Goal: Task Accomplishment & Management: Use online tool/utility

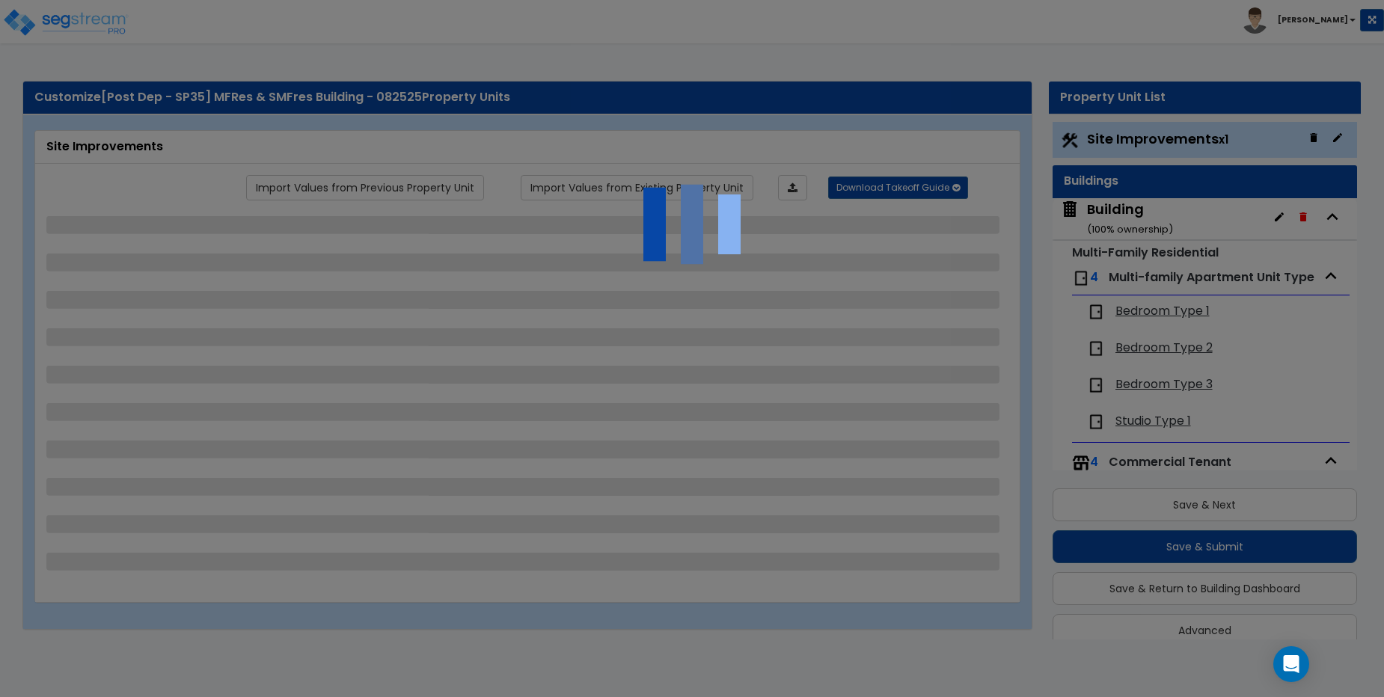
scroll to position [22, 0]
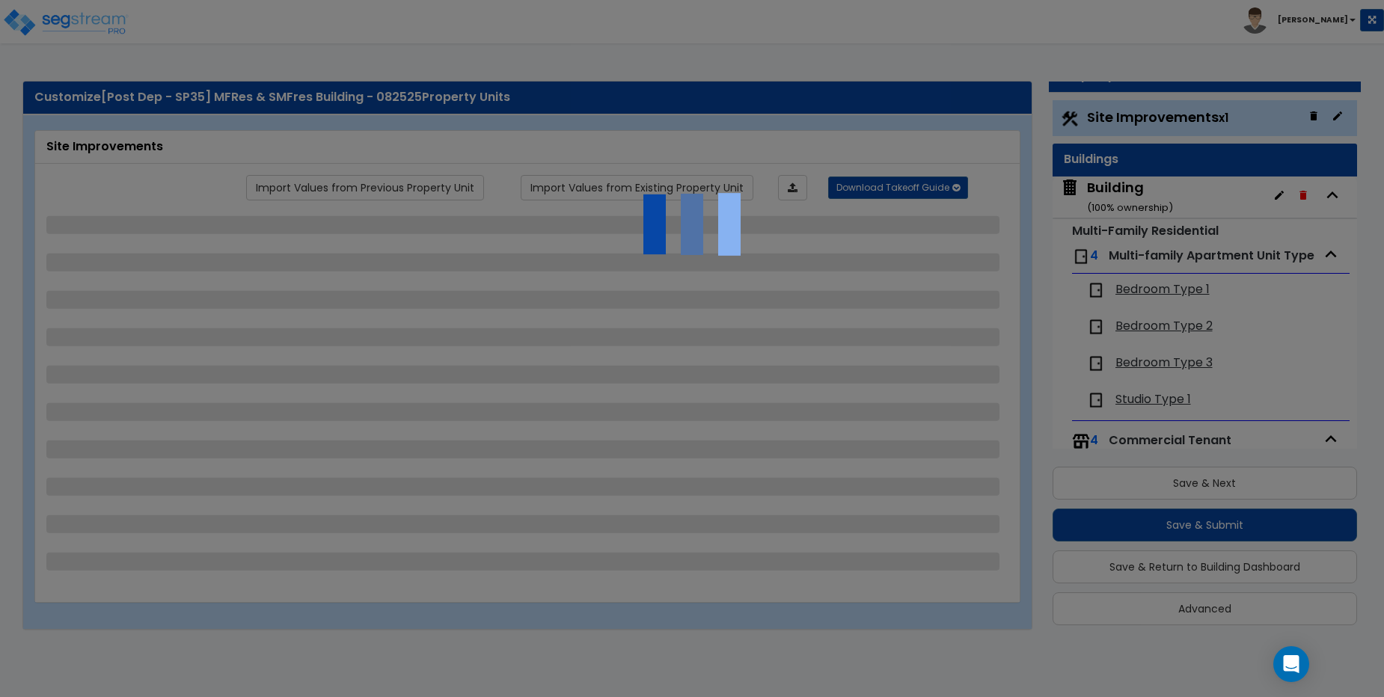
select select "2"
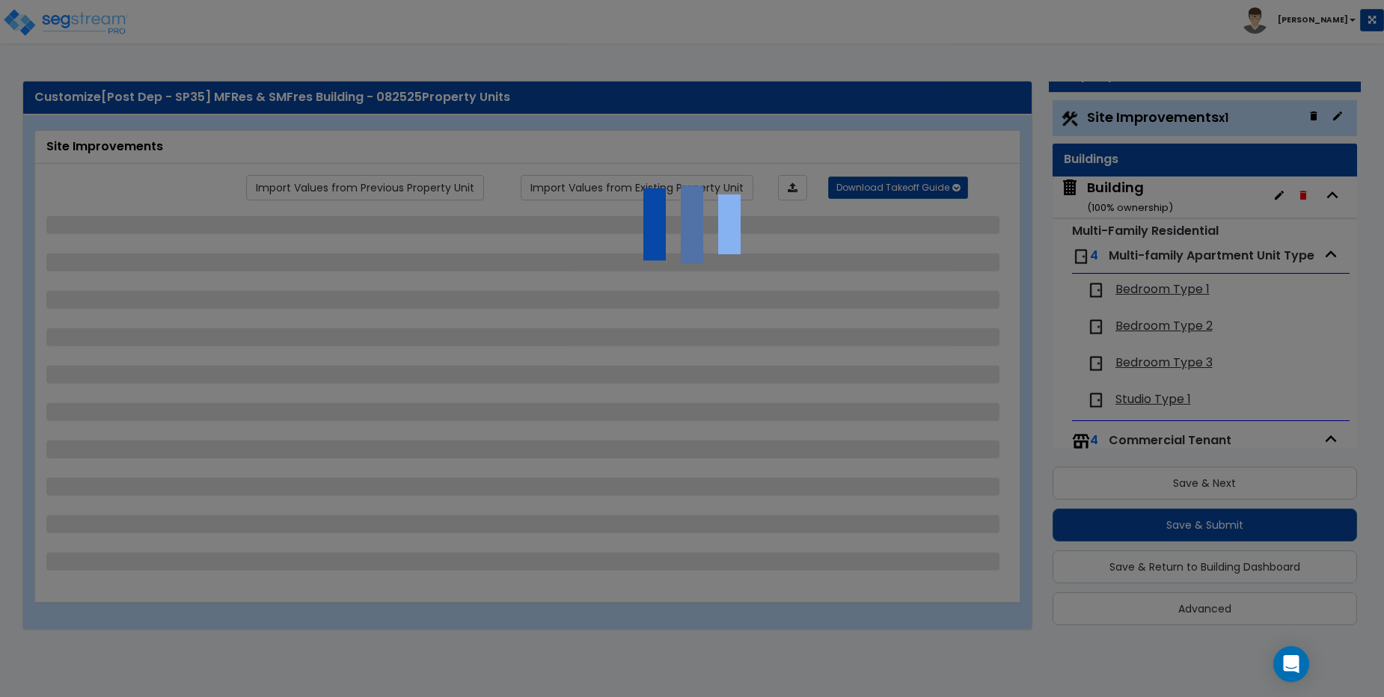
select select "2"
select select "1"
select select "2"
select select "1"
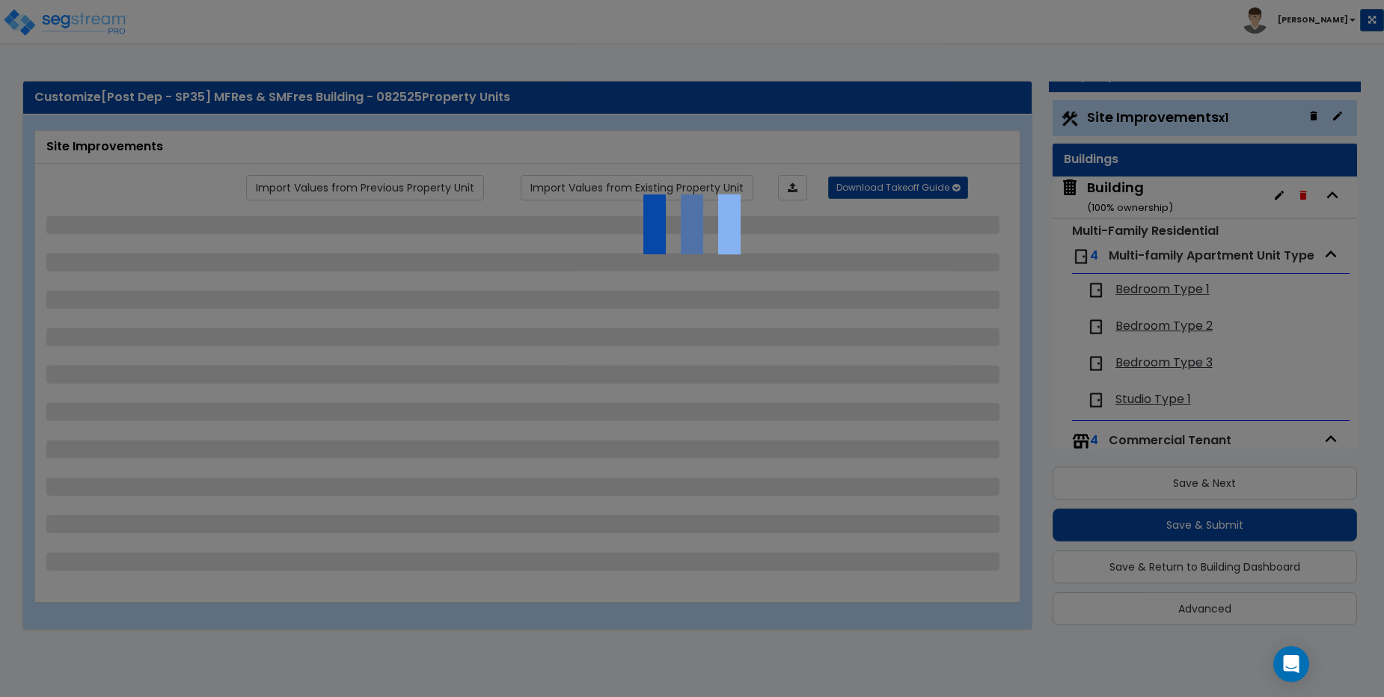
select select "1"
select select "2"
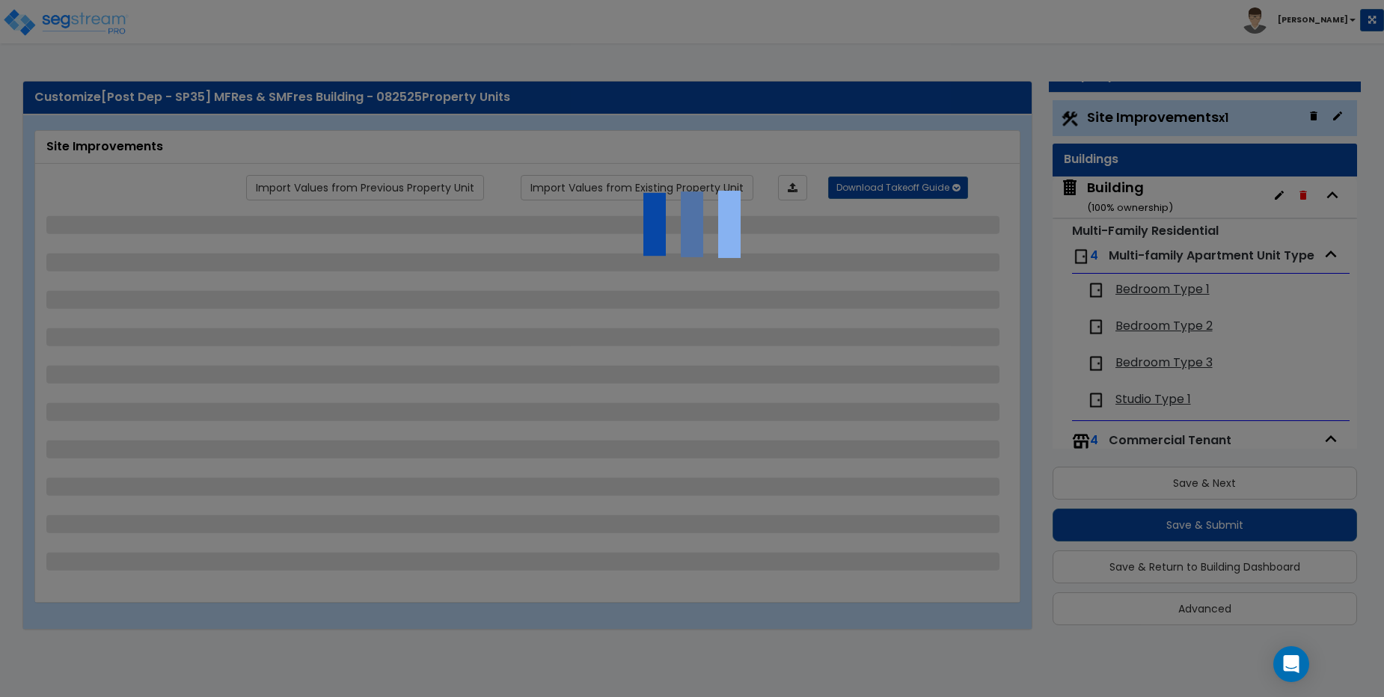
select select "2"
select select "1"
select select "10"
select select "1"
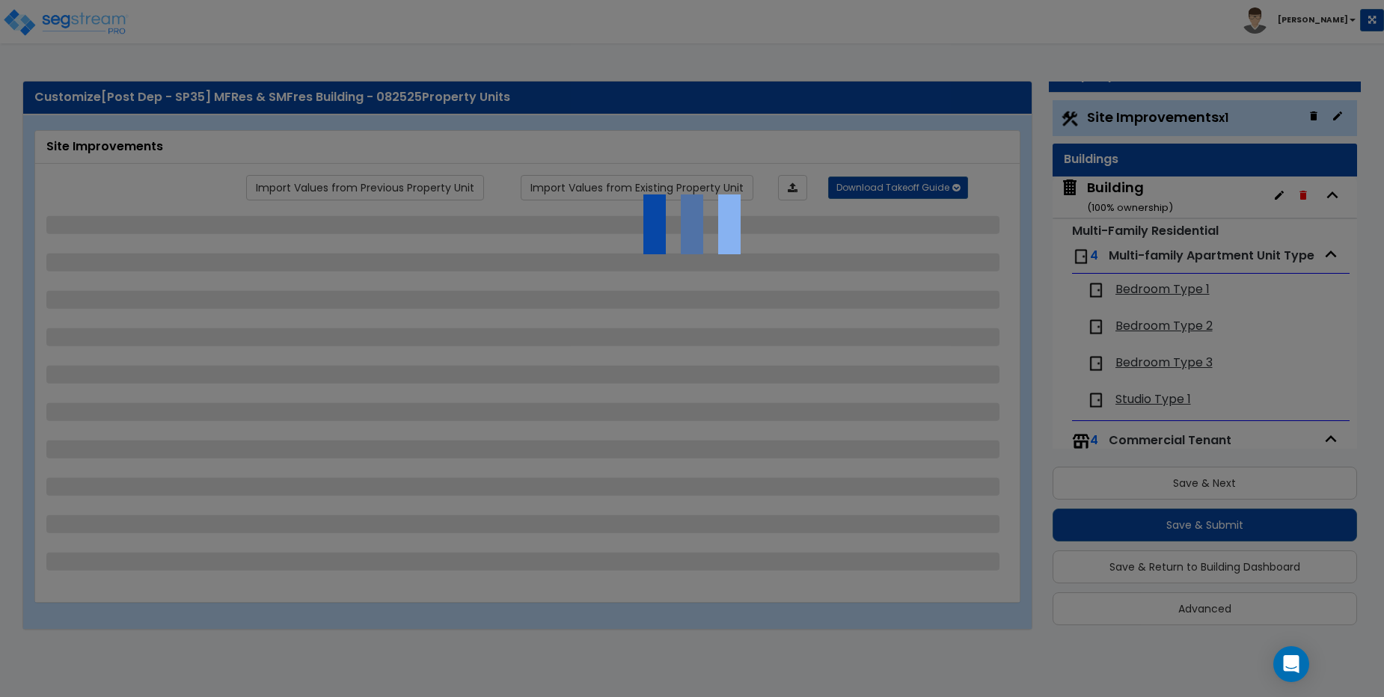
select select "3"
select select "2"
select select "4"
select select "1"
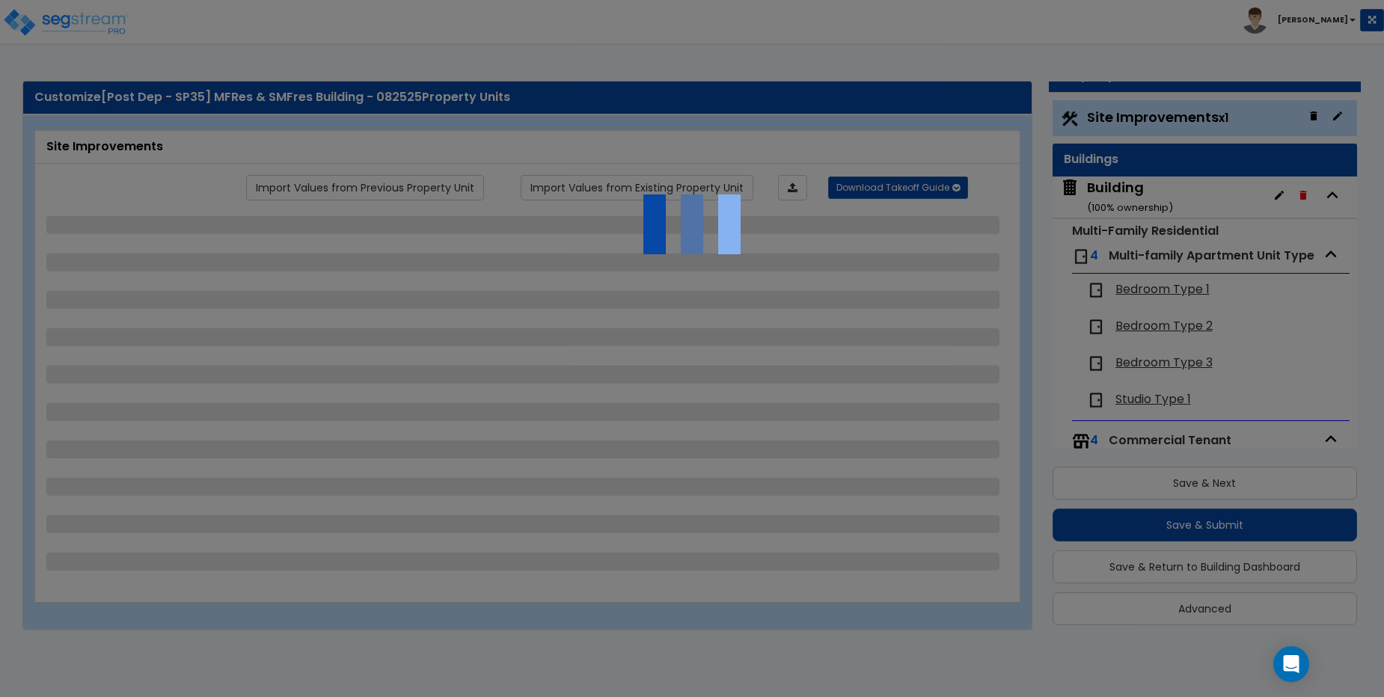
select select "1"
select select "6"
select select "2"
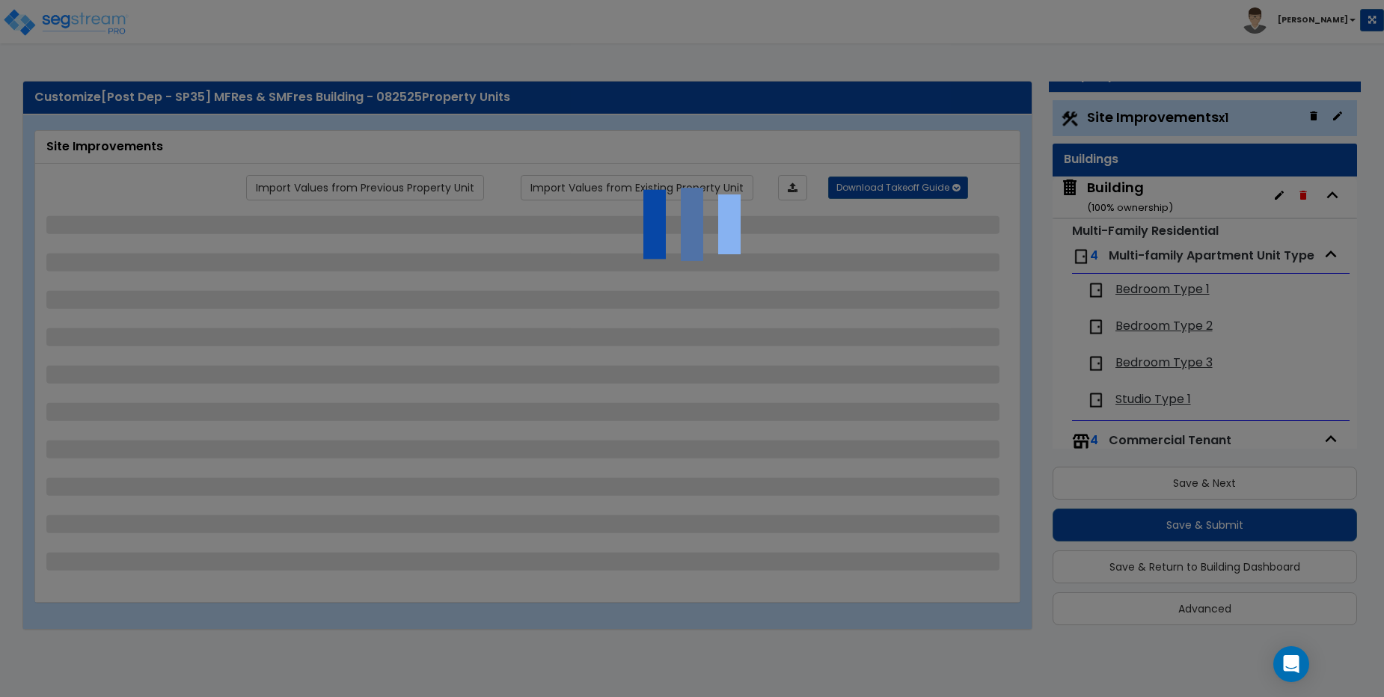
select select "2"
select select "1"
select select "2"
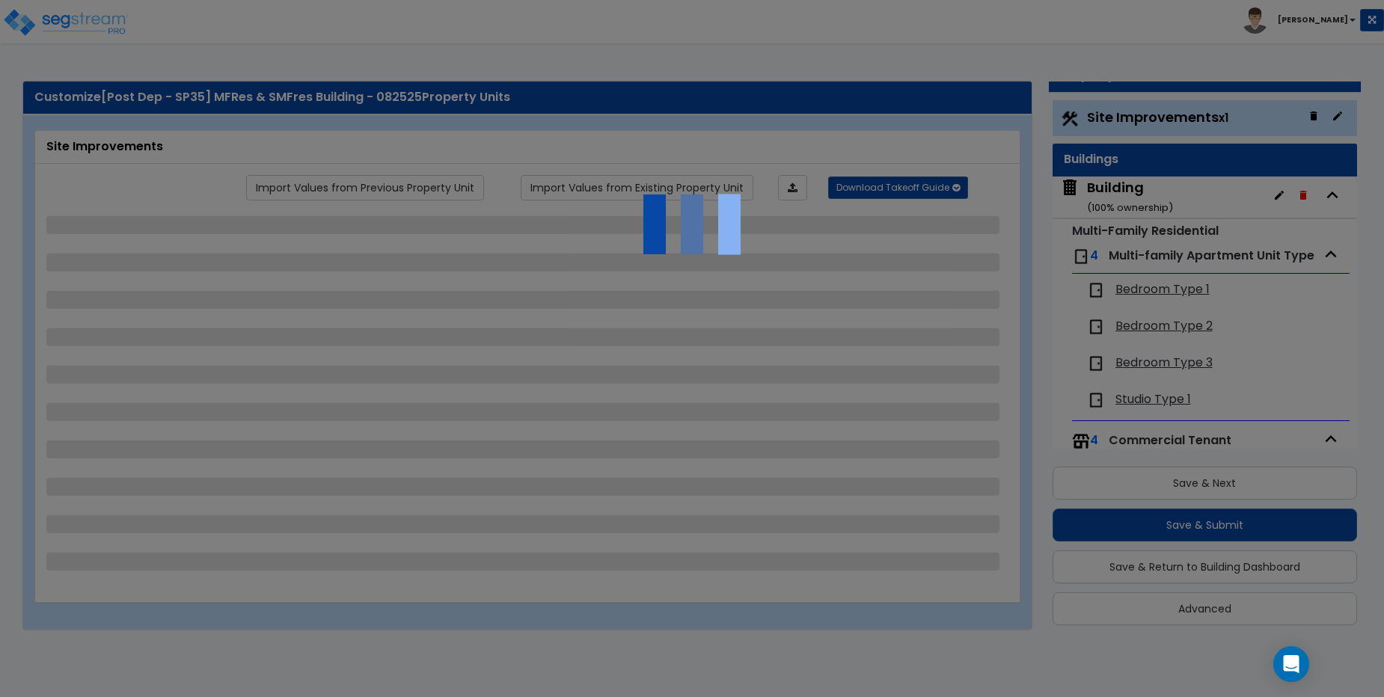
select select "2"
select select "1"
select select "8"
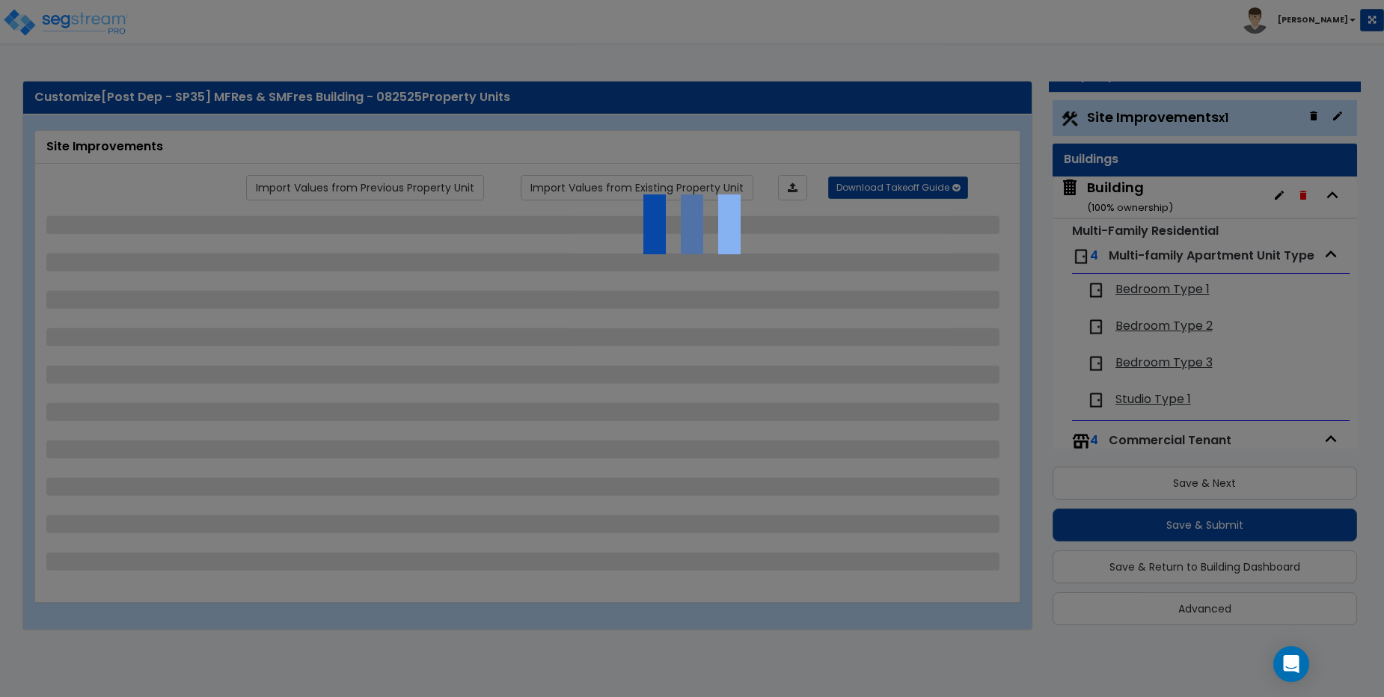
select select "2"
select select "1"
select select "20"
select select "2"
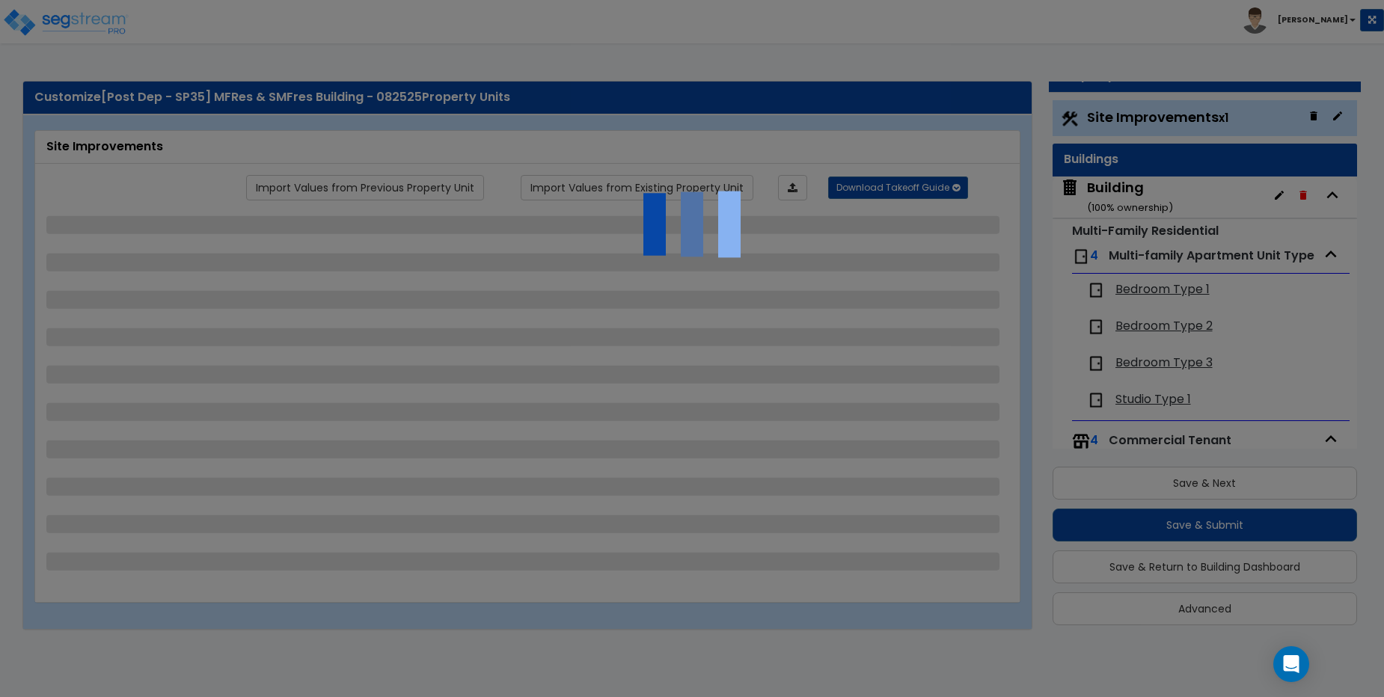
select select "5"
select select "3"
select select "1"
select select "2"
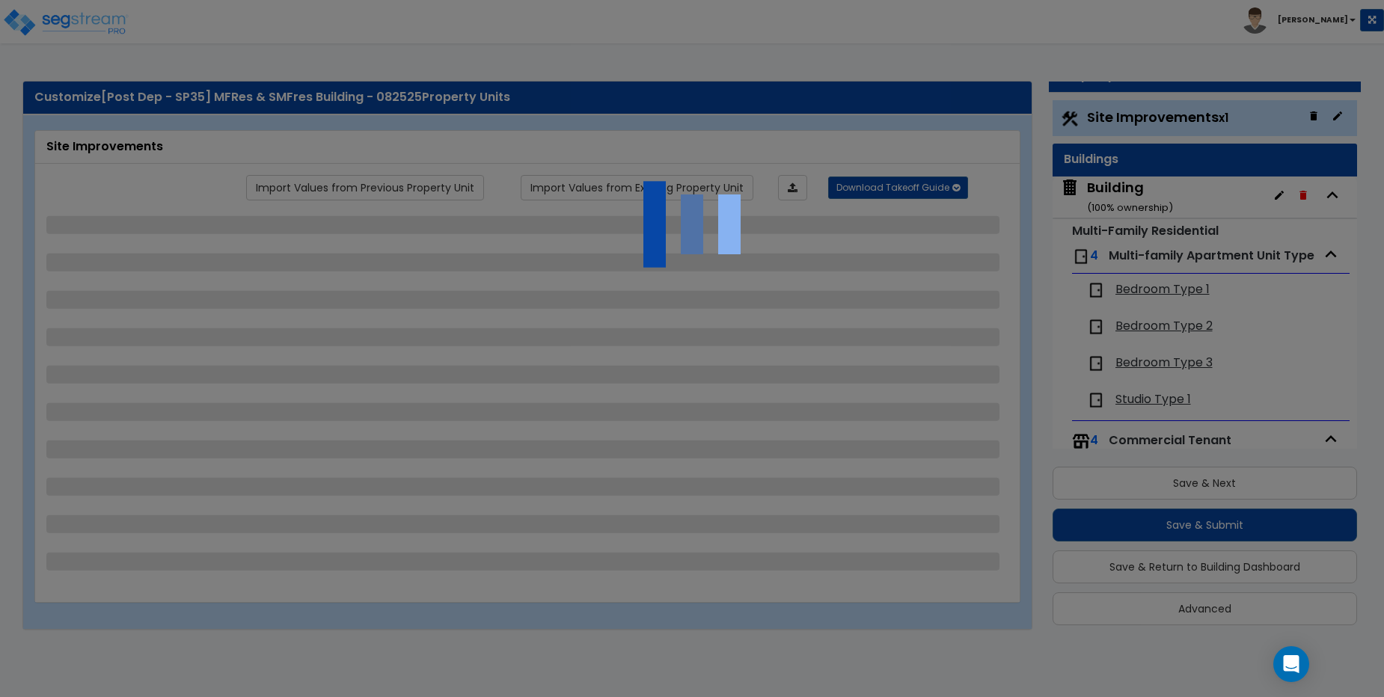
select select "1"
select select "2"
select select "3"
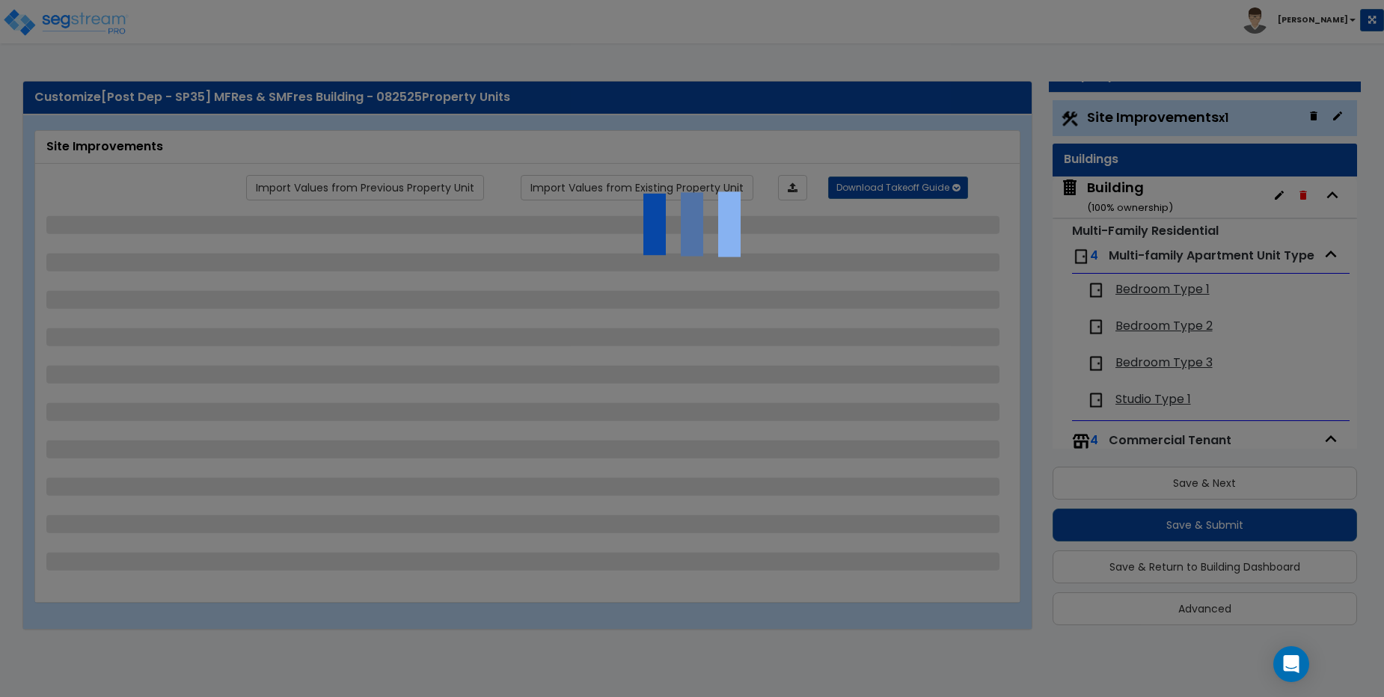
select select "1"
select select "2"
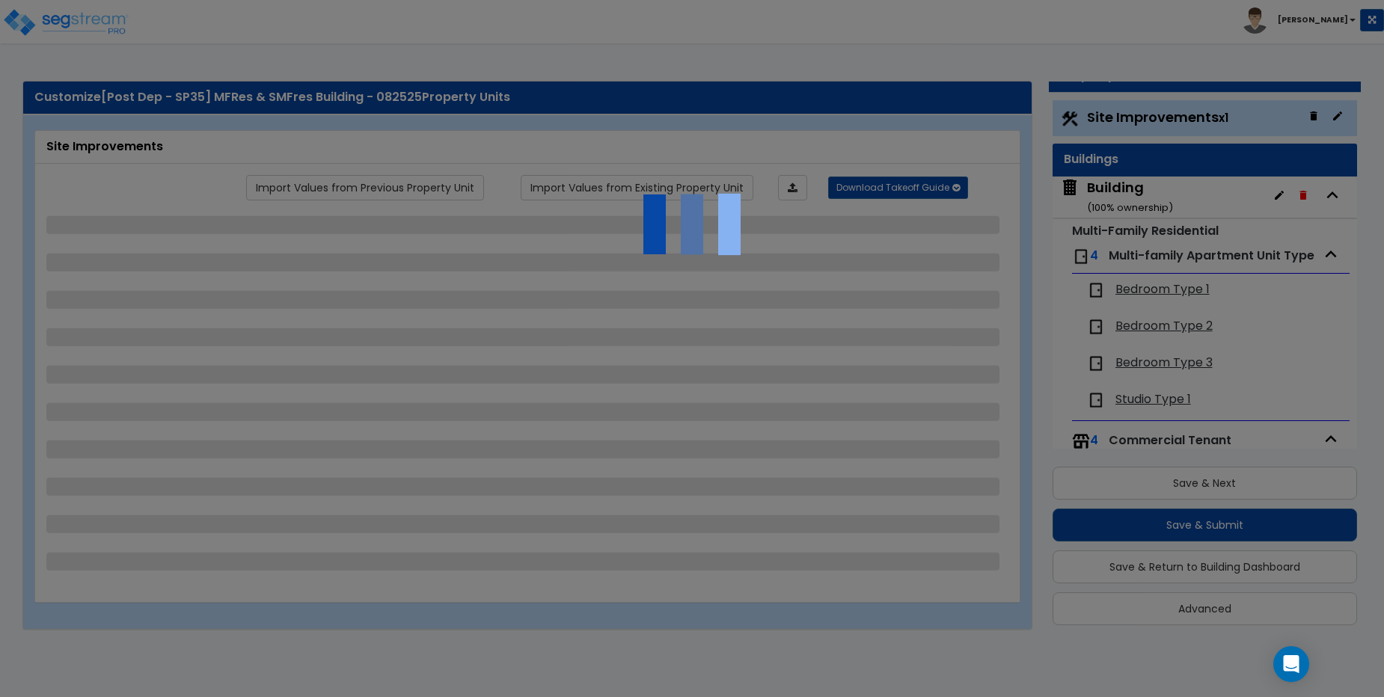
select select "2"
select select "1"
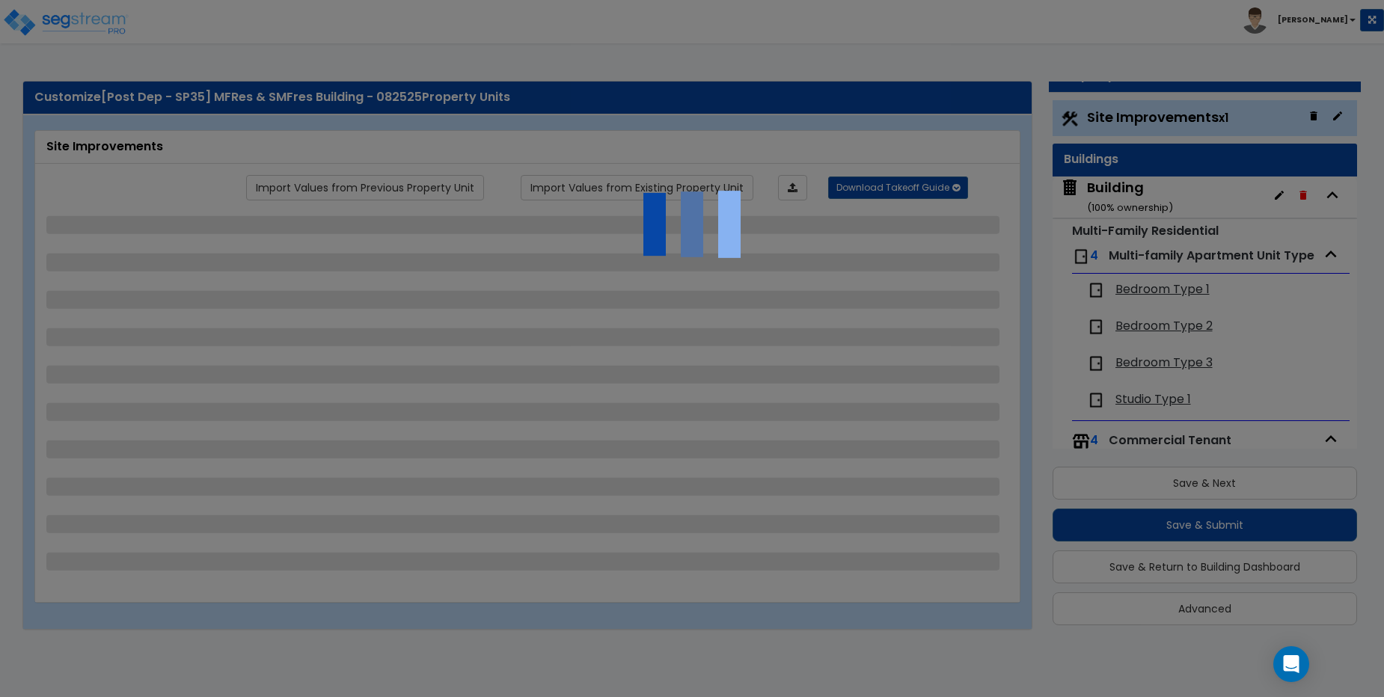
select select "4"
select select "2"
select select "1"
select select "2"
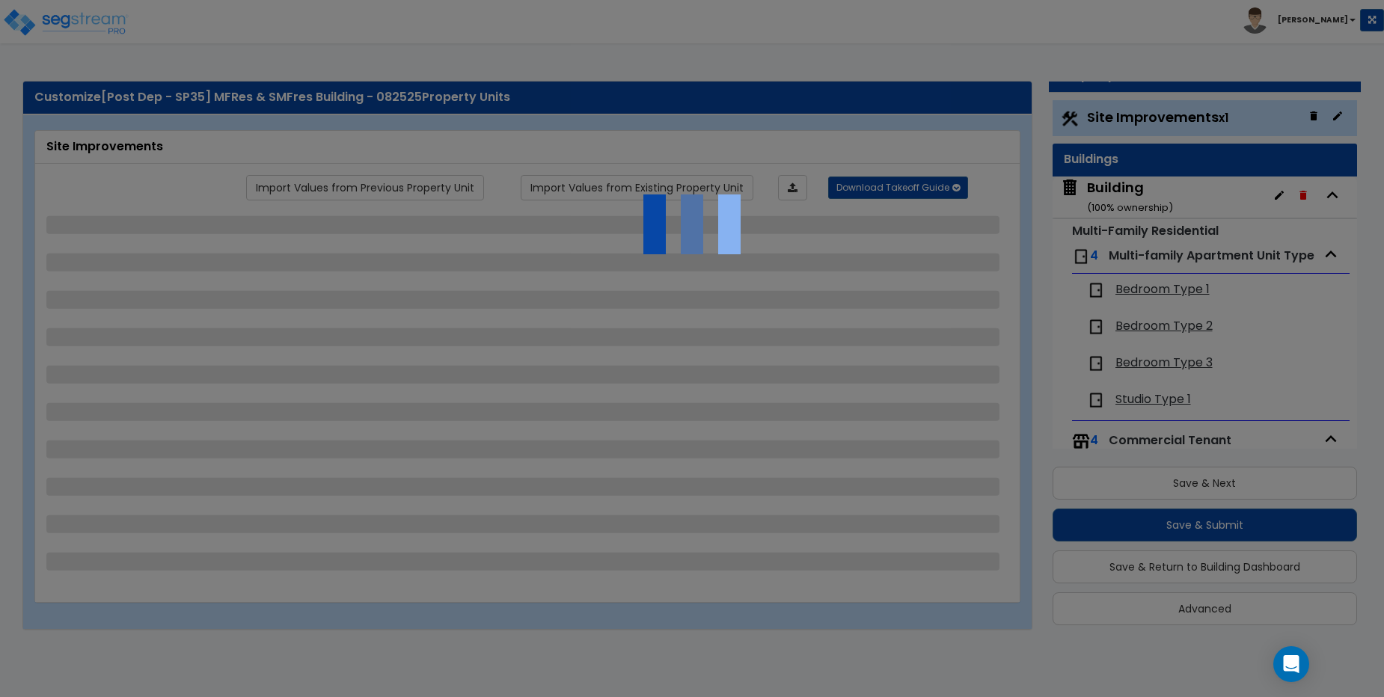
select select "1"
select select "2"
select select "6"
select select "2"
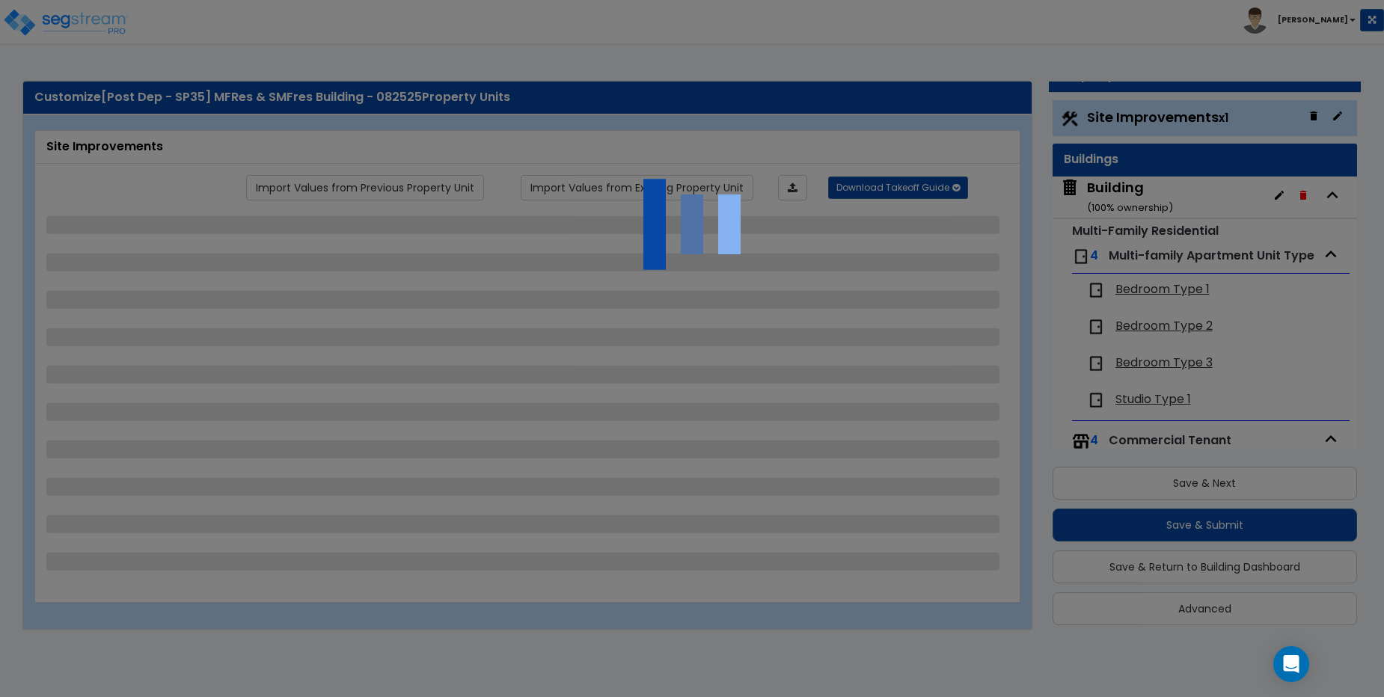
select select "3"
select select "2"
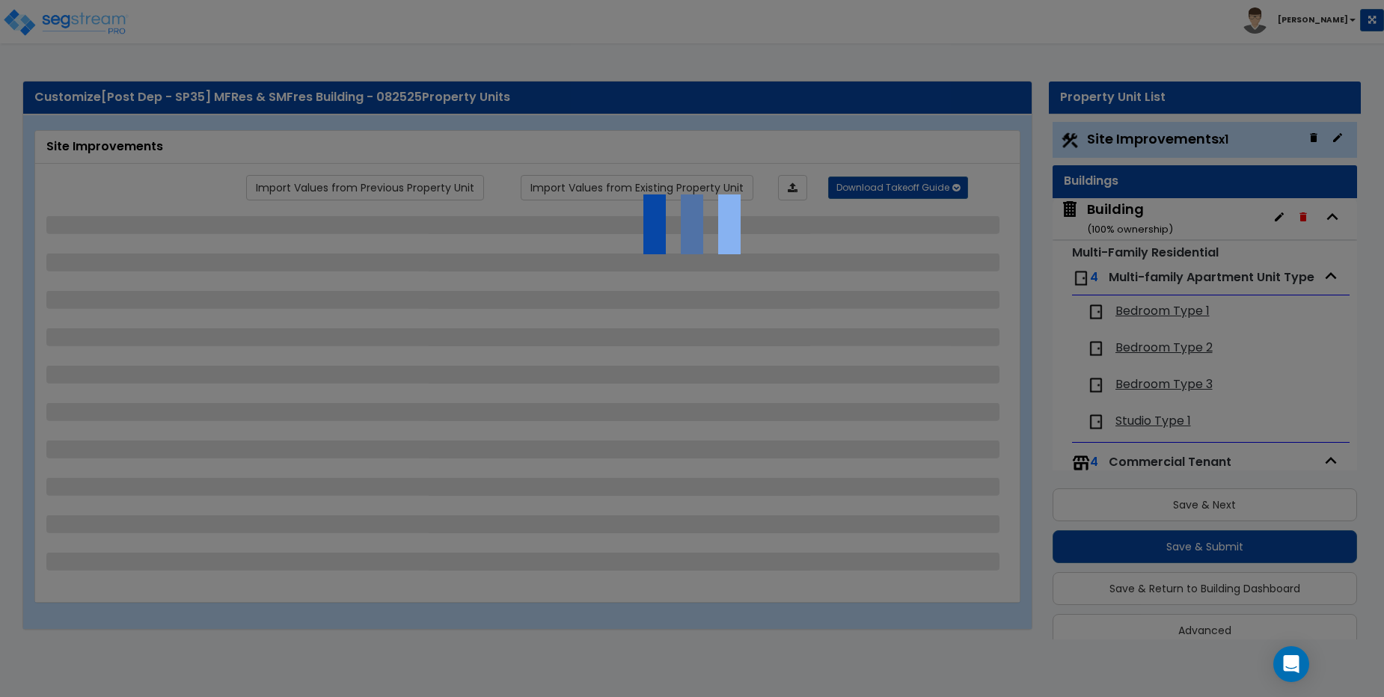
select select "2"
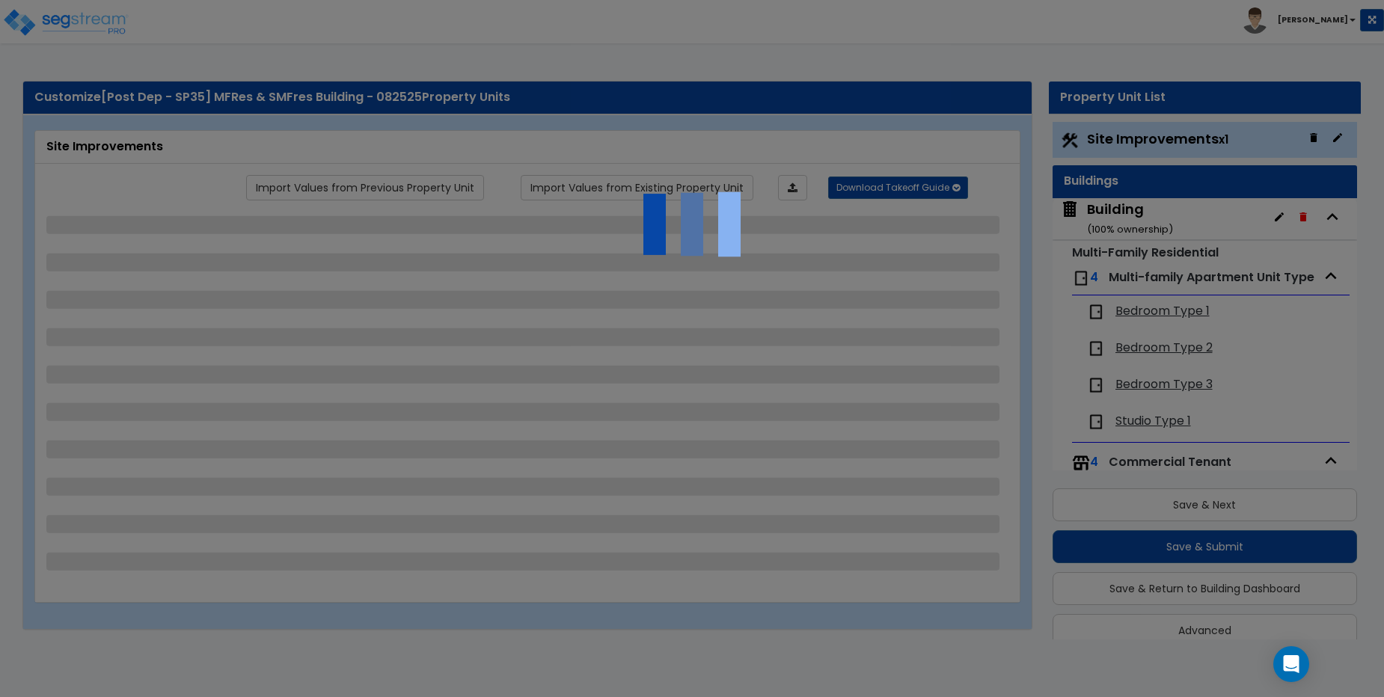
select select "2"
select select "1"
select select "2"
select select "1"
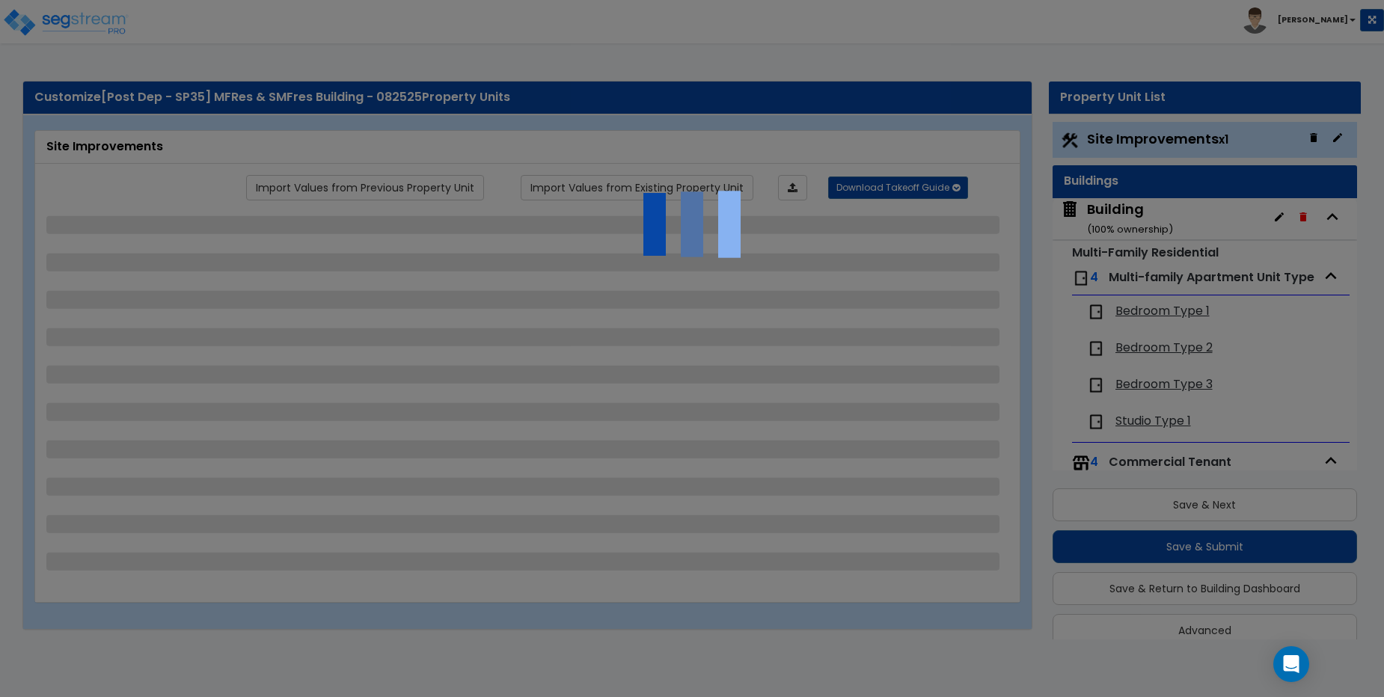
select select "1"
select select "2"
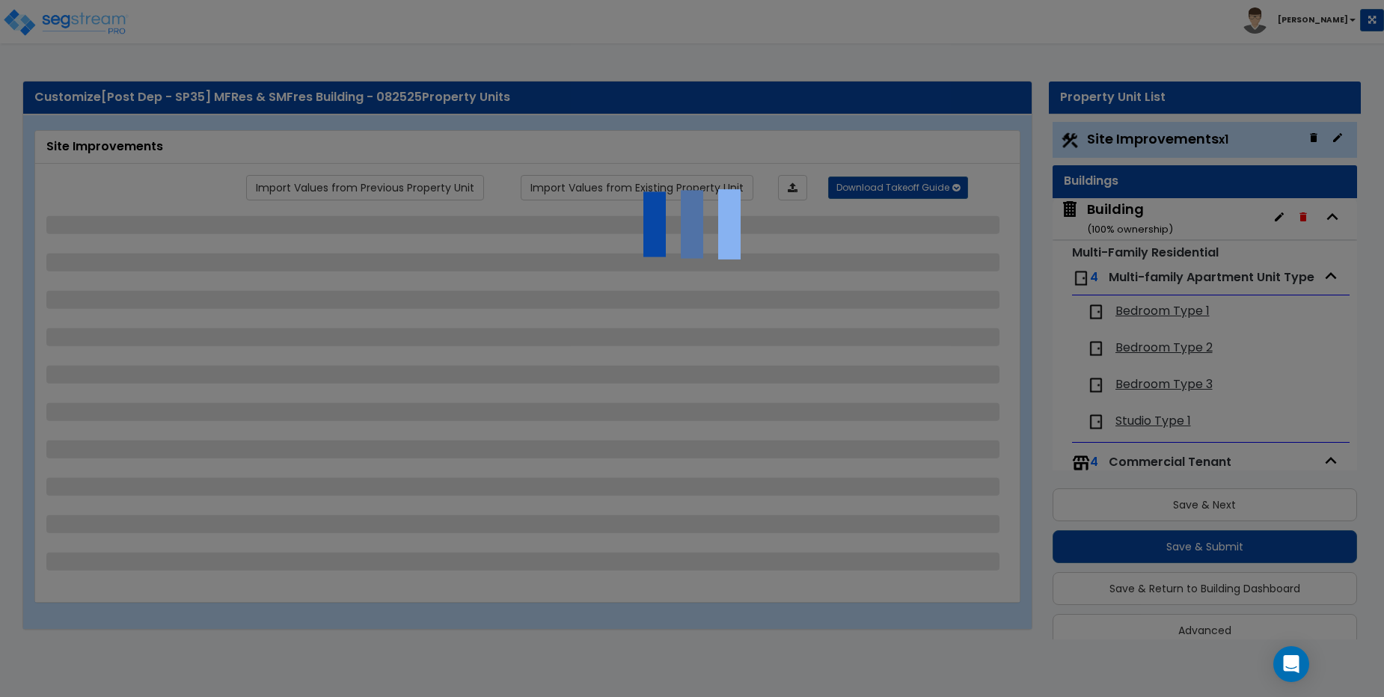
select select "2"
select select "1"
select select "10"
select select "1"
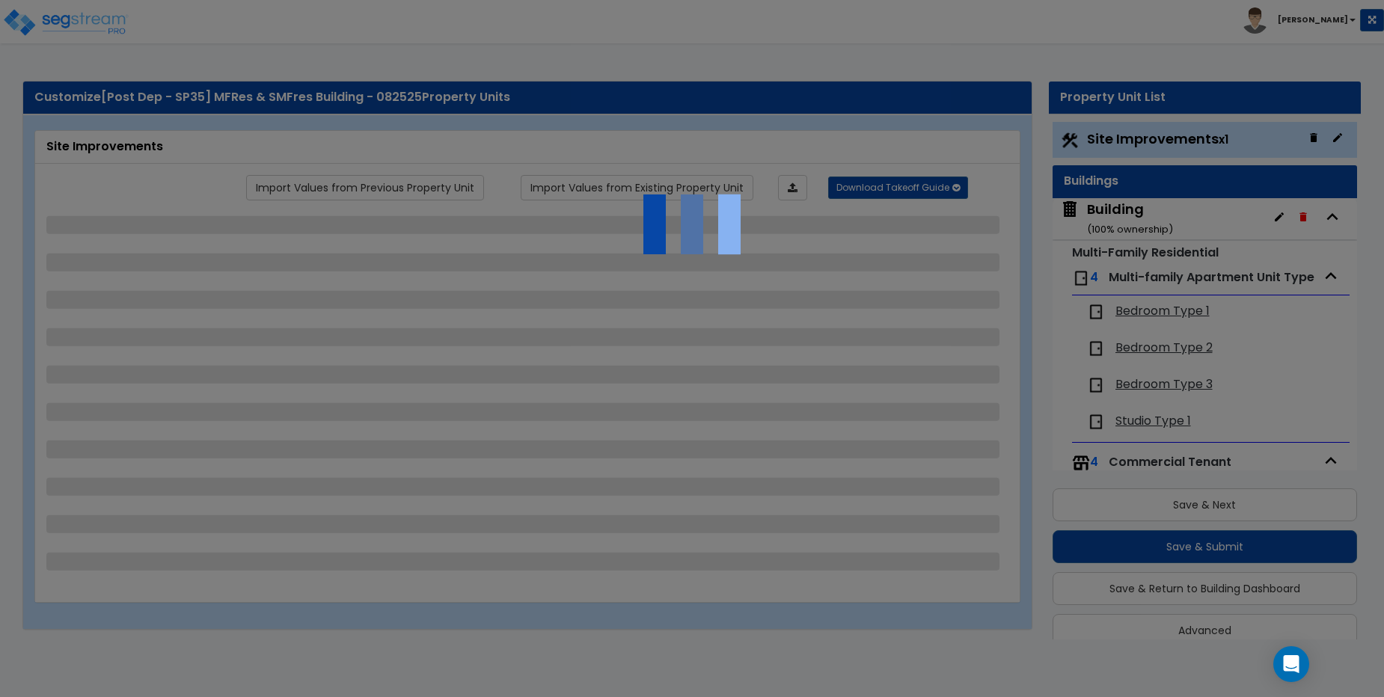
select select "3"
select select "2"
select select "4"
select select "1"
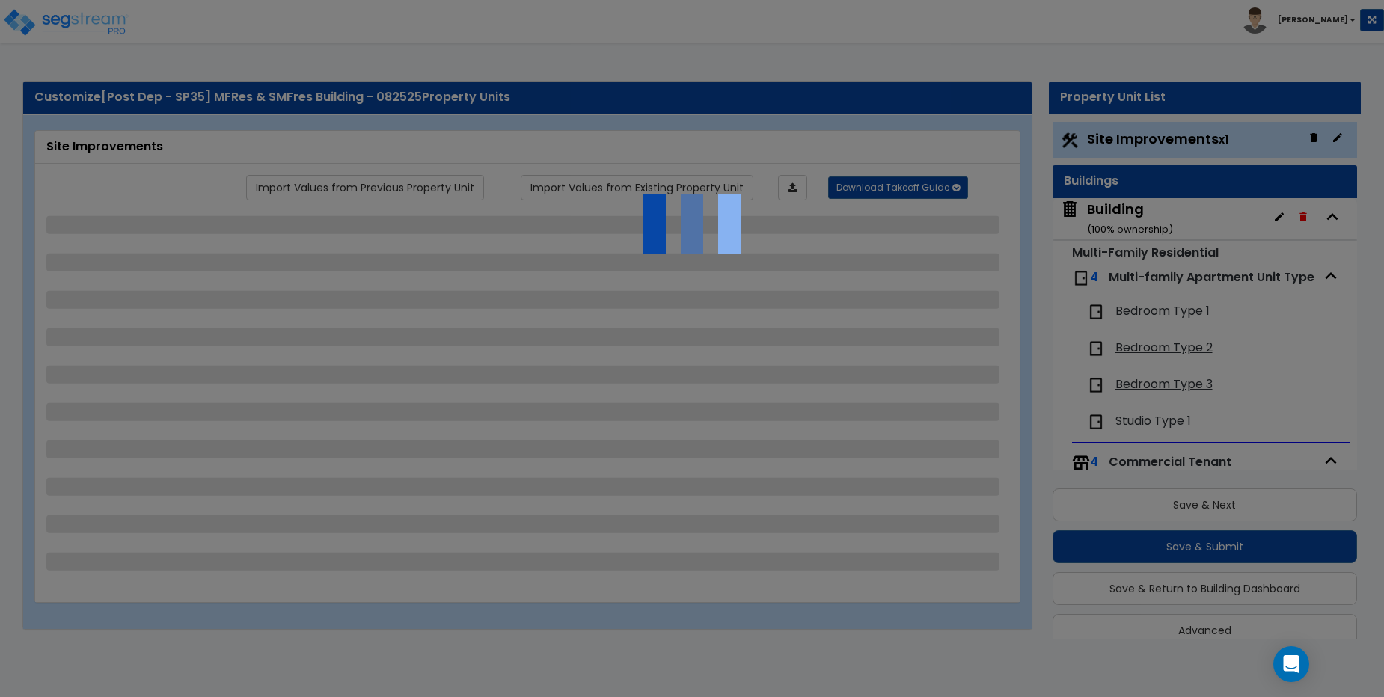
select select "1"
select select "6"
select select "2"
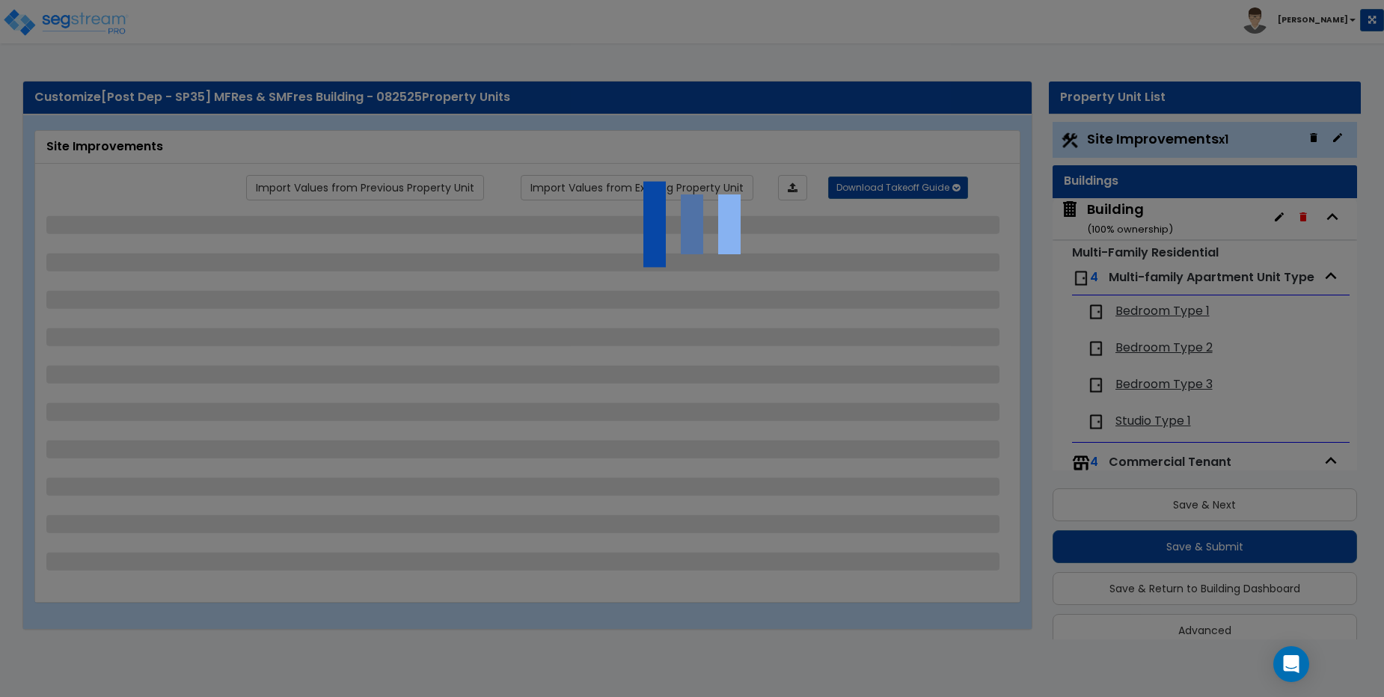
select select "2"
select select "1"
select select "2"
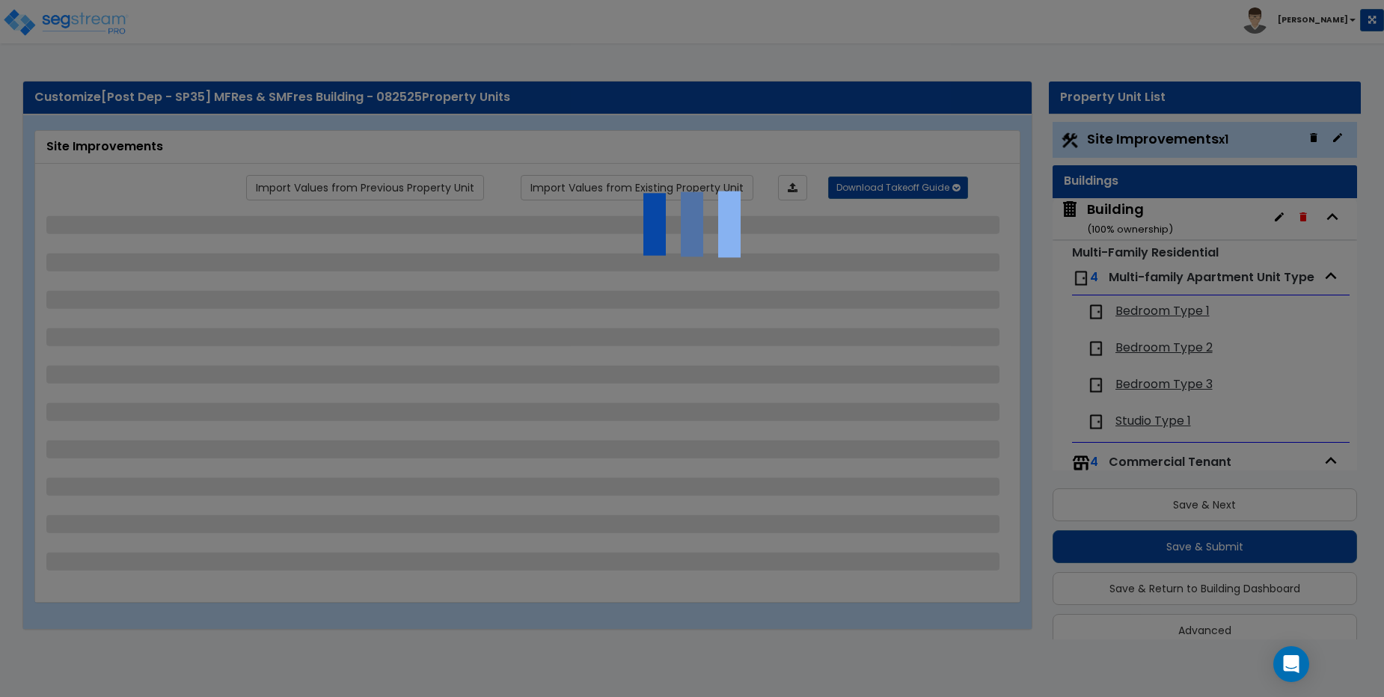
select select "2"
select select "1"
select select "8"
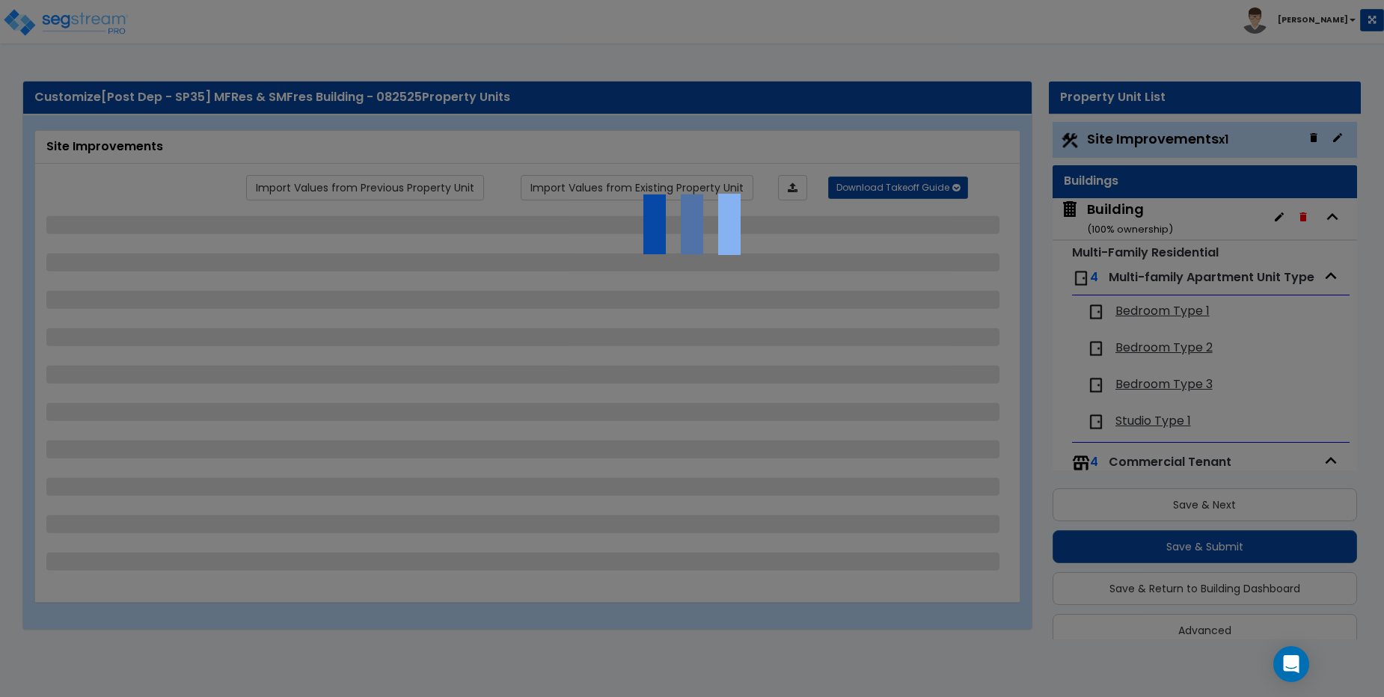
select select "2"
select select "1"
select select "20"
select select "2"
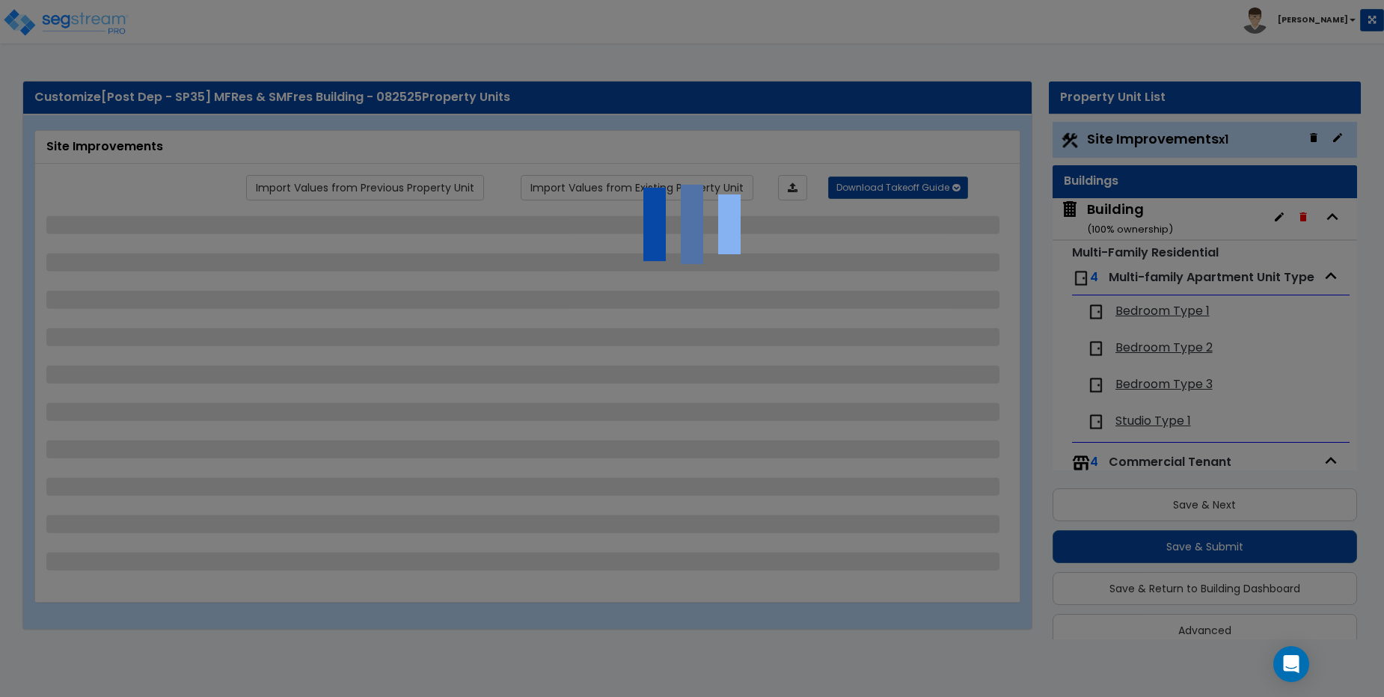
select select "5"
select select "3"
select select "1"
select select "2"
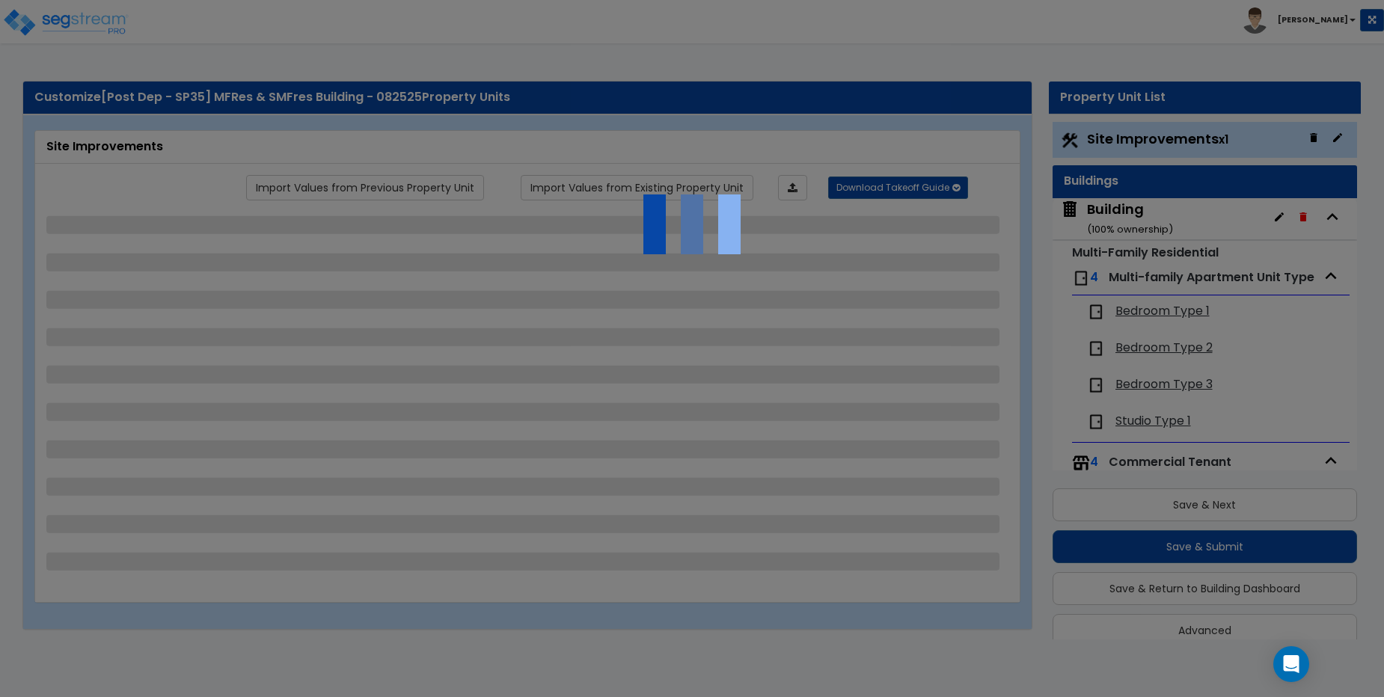
select select "1"
select select "2"
select select "3"
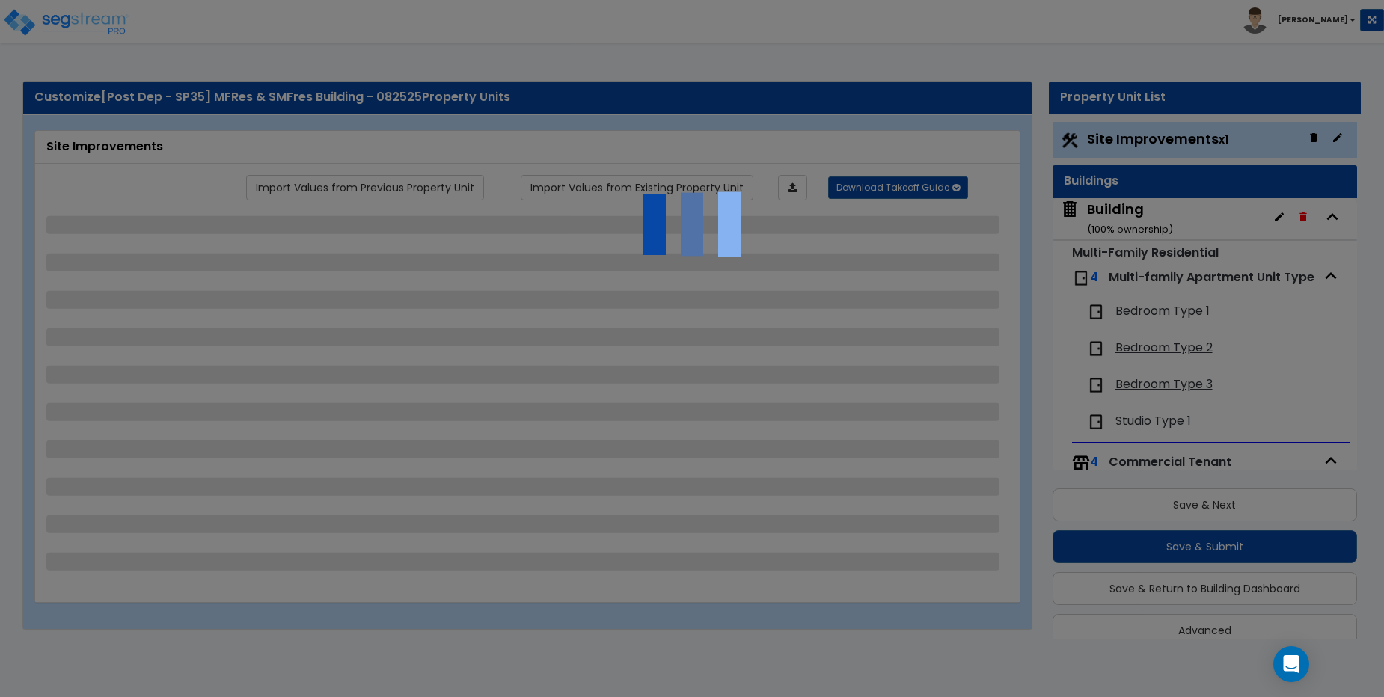
select select "1"
select select "2"
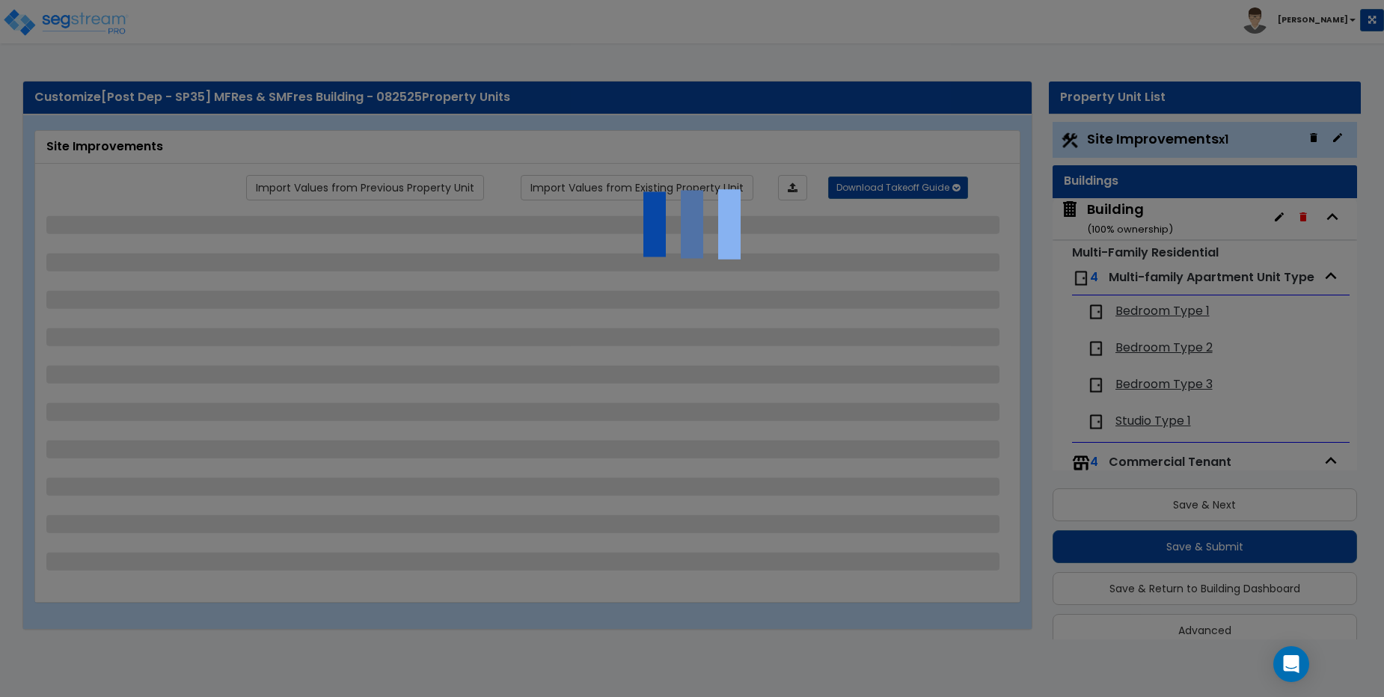
select select "2"
select select "1"
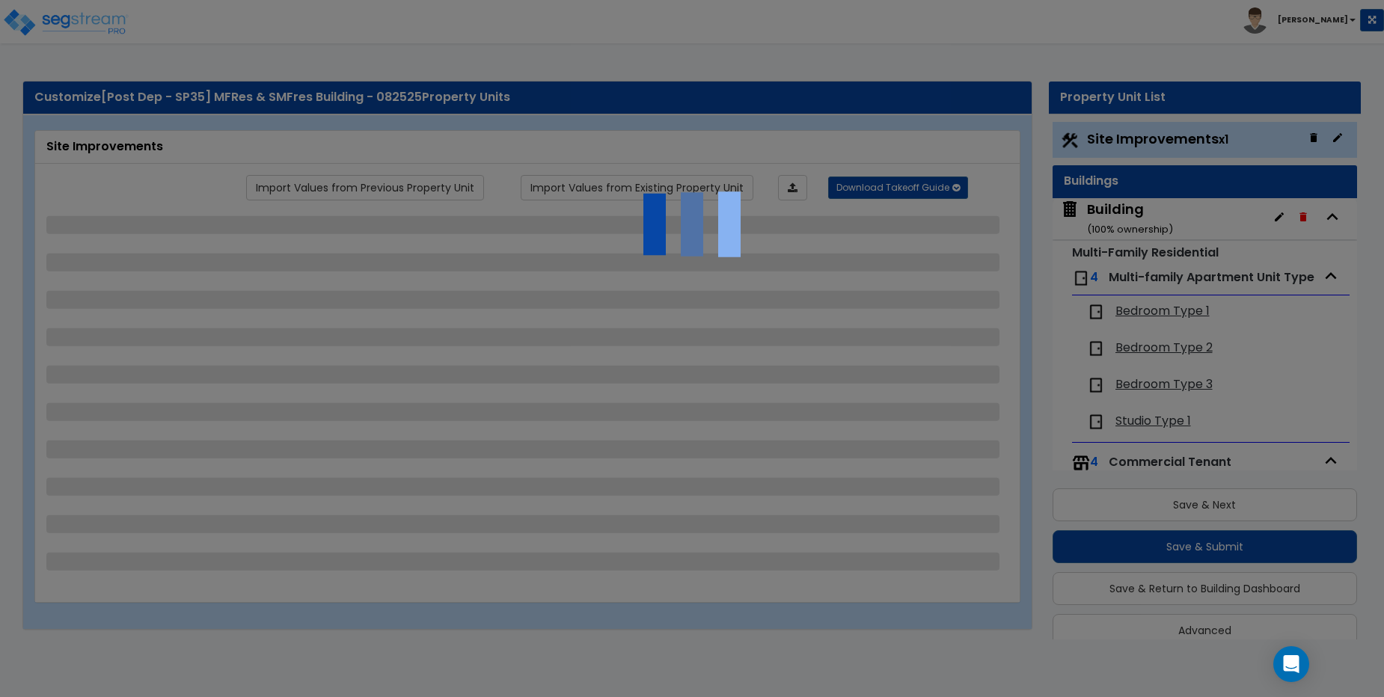
select select "4"
select select "2"
select select "1"
select select "2"
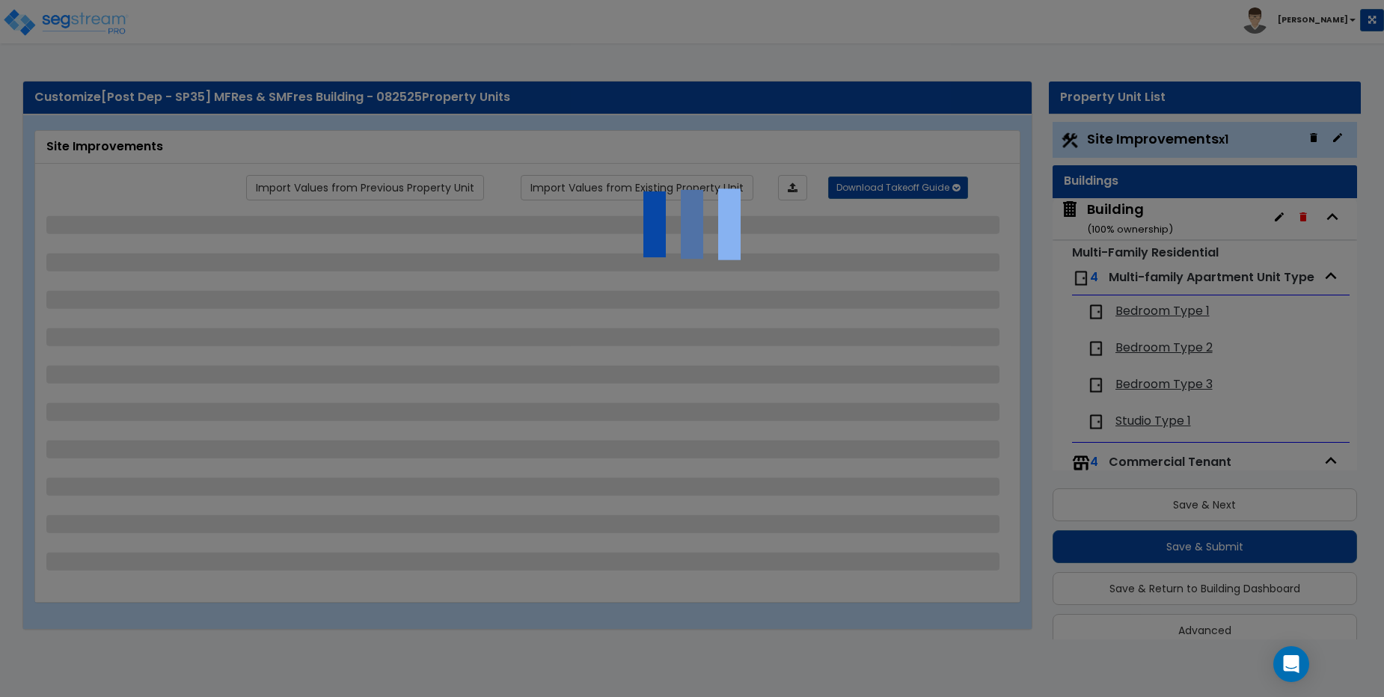
select select "1"
select select "2"
select select "6"
select select "2"
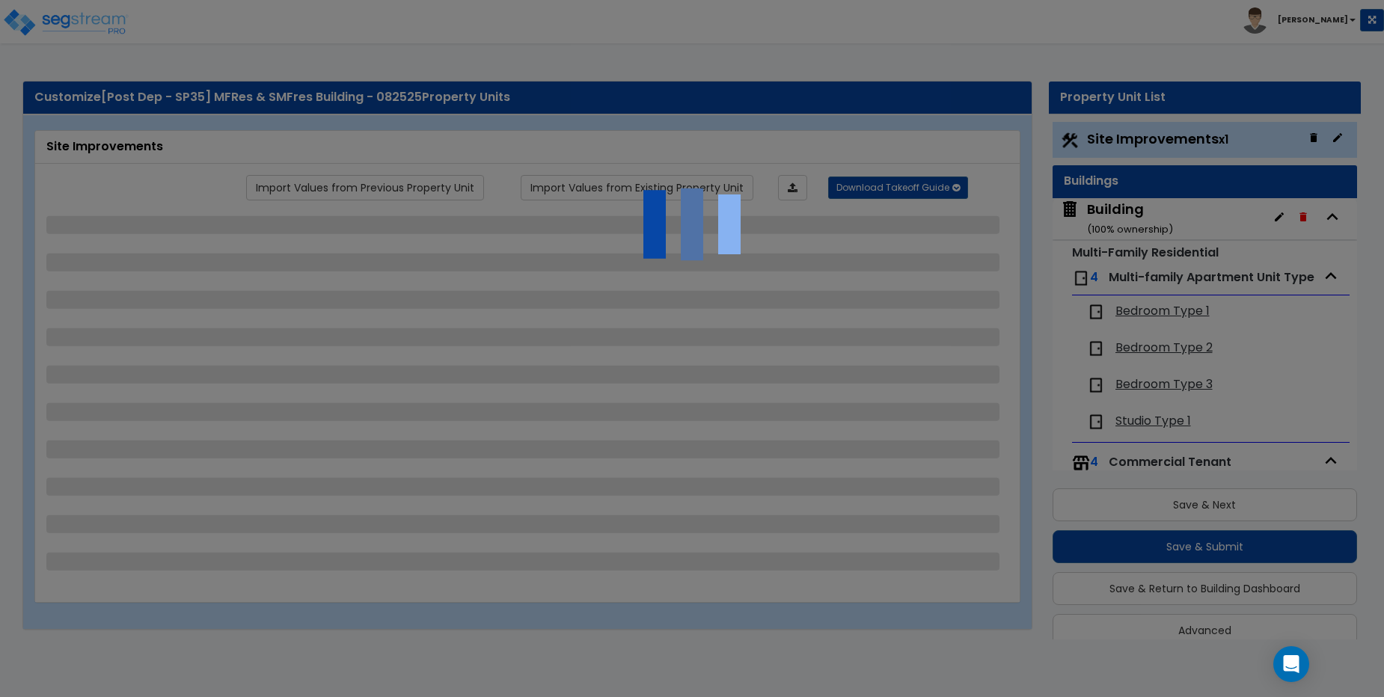
select select "3"
select select "2"
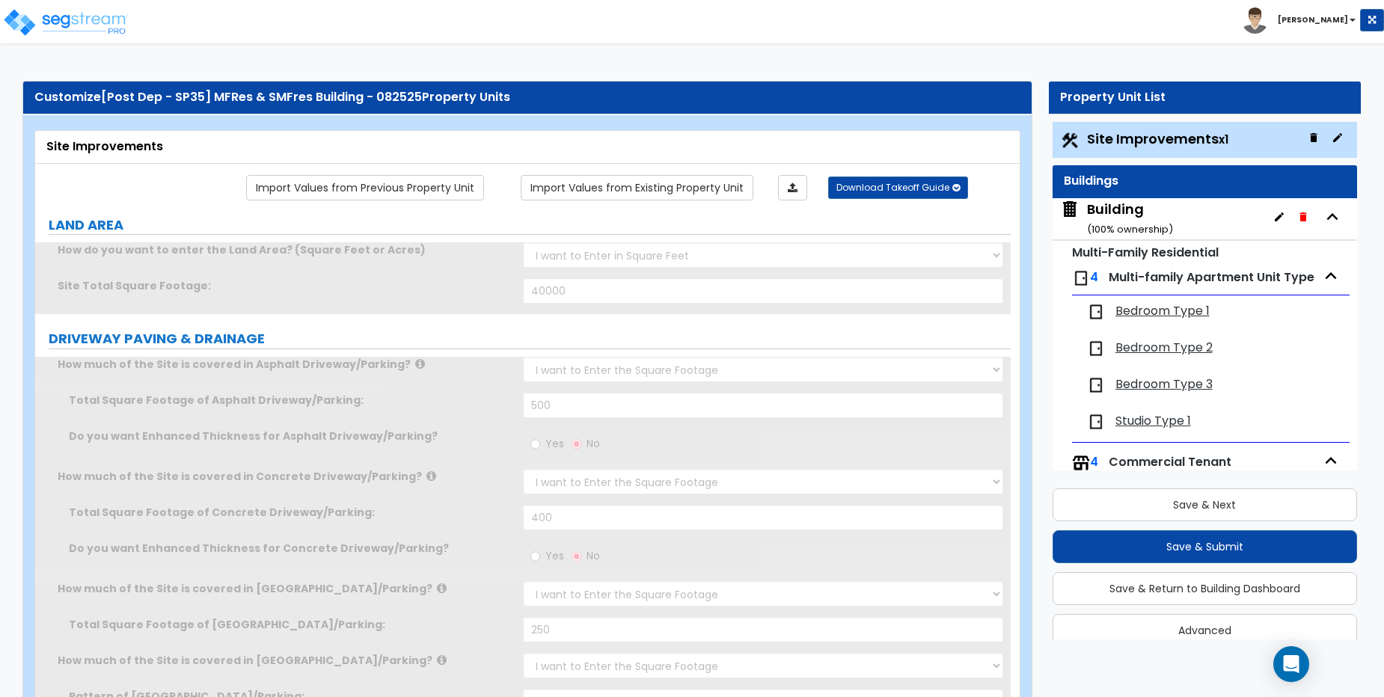
scroll to position [22, 0]
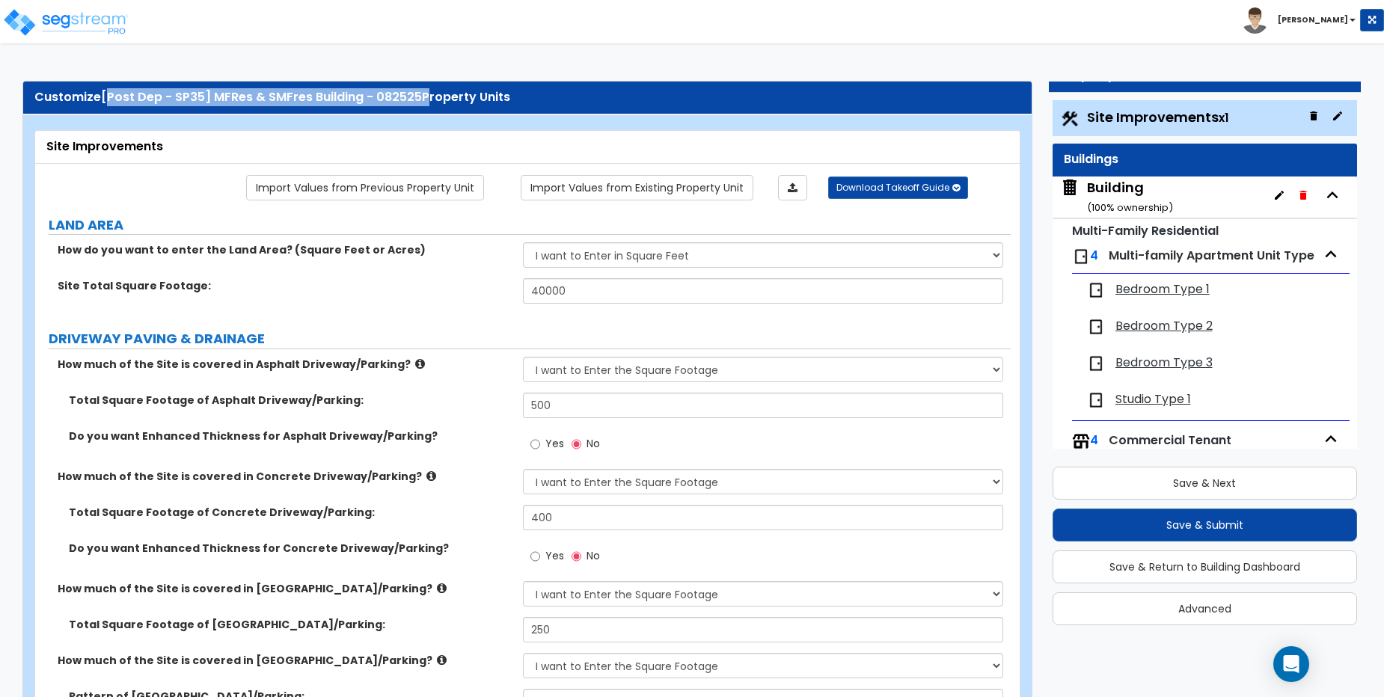
drag, startPoint x: 106, startPoint y: 96, endPoint x: 423, endPoint y: 100, distance: 317.3
click at [423, 100] on div "Customize [Post Dep - SP35] MFRes & SMFres Building - 082525 Property Units" at bounding box center [527, 97] width 986 height 17
copy div "Post Dep - SP35] MFRes & SMFres Building - 082525"
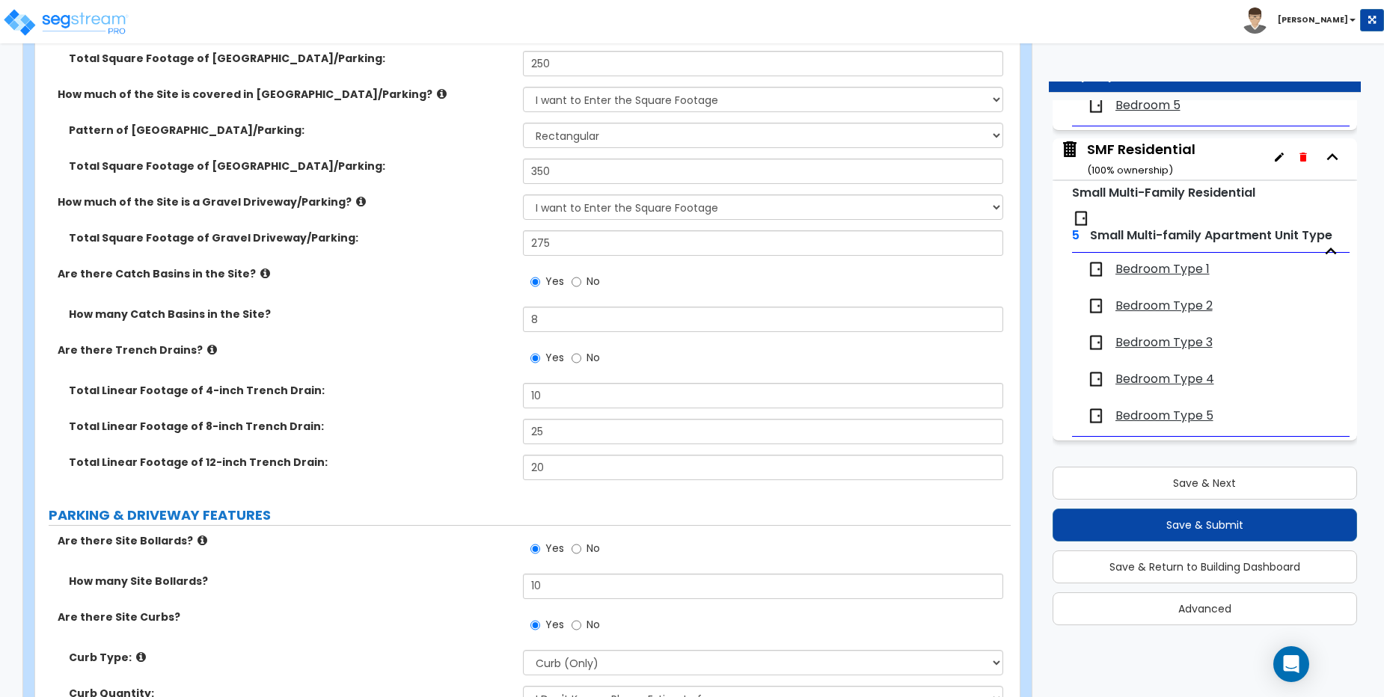
scroll to position [556, 0]
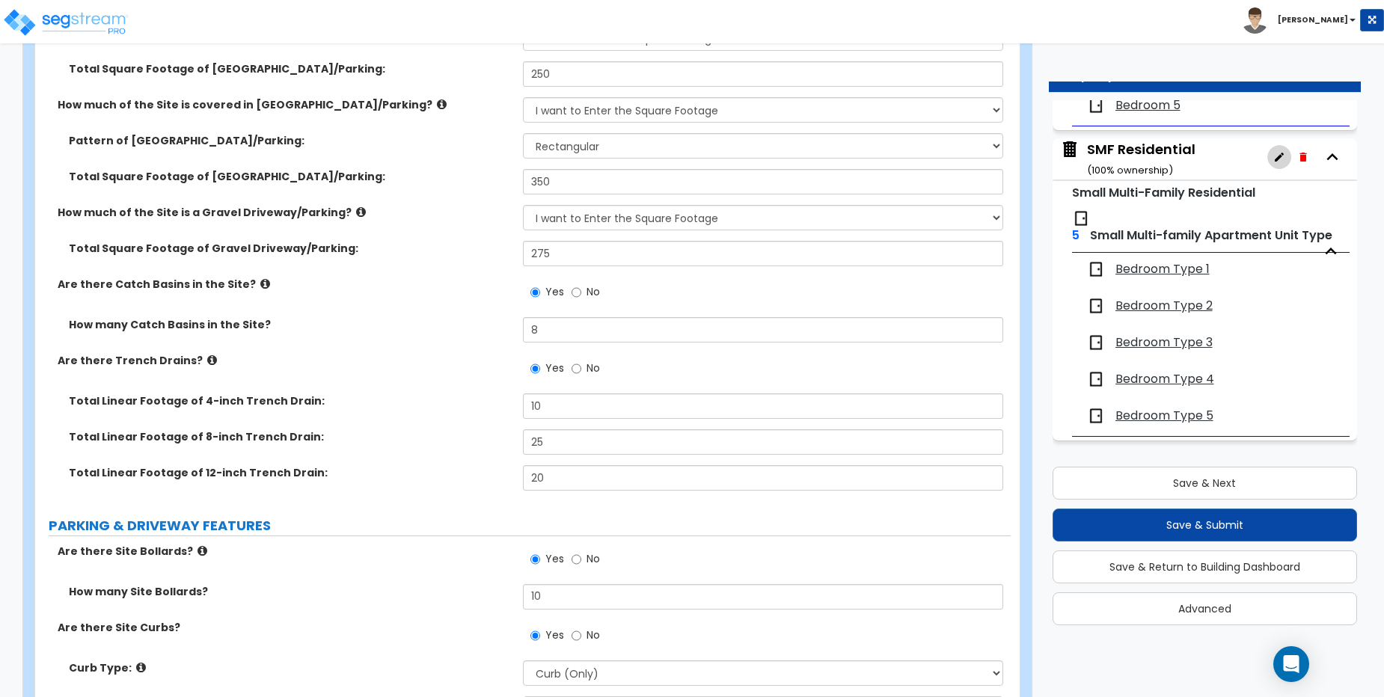
click at [1275, 153] on icon "button" at bounding box center [1279, 157] width 9 height 9
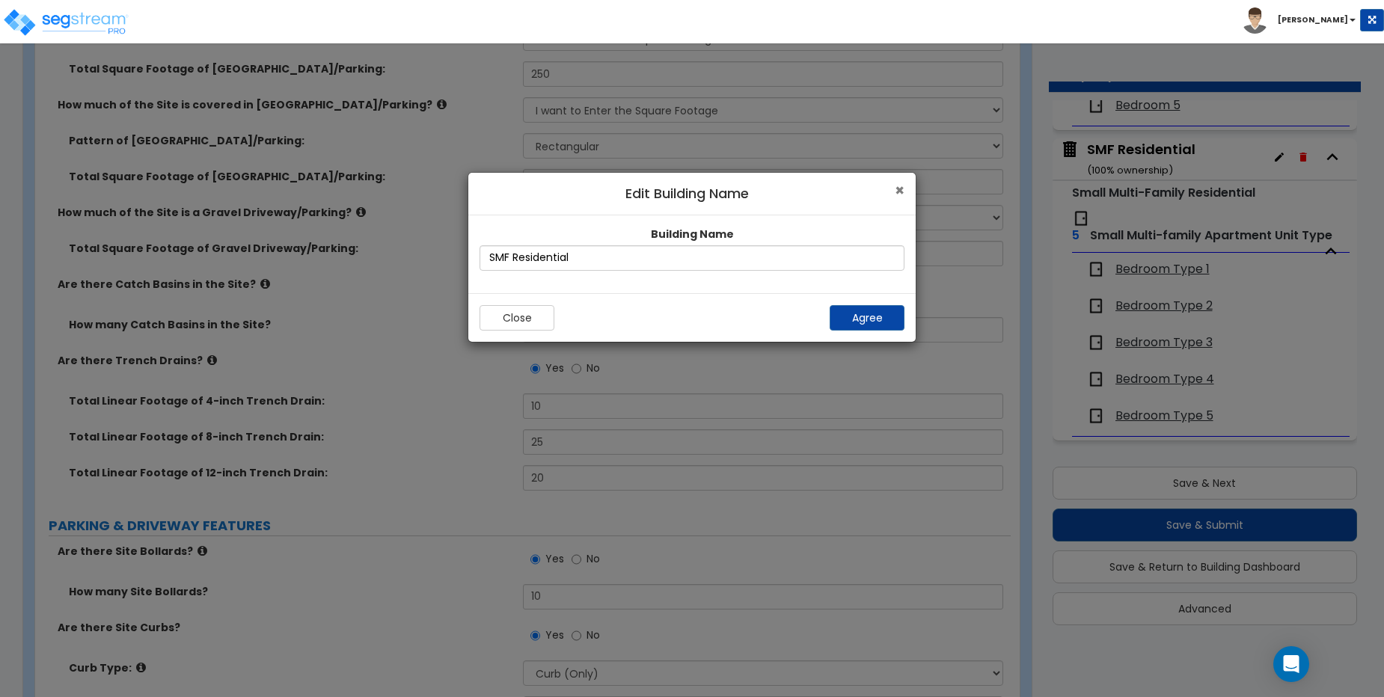
click at [902, 197] on span "×" at bounding box center [900, 191] width 10 height 22
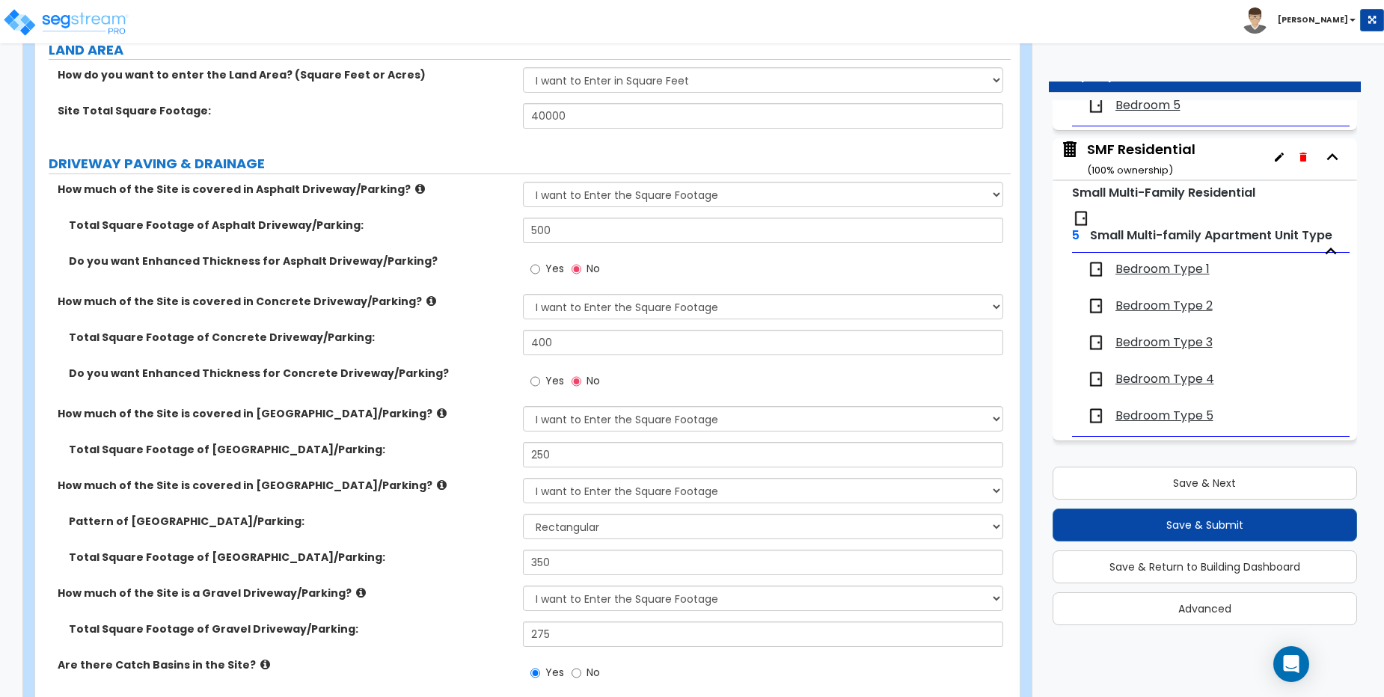
scroll to position [0, 0]
